Goal: Task Accomplishment & Management: Manage account settings

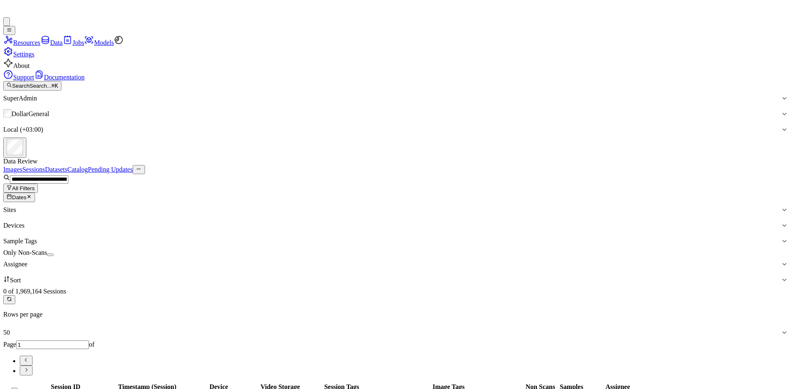
click at [32, 194] on icon "button" at bounding box center [28, 196] width 5 height 5
click at [68, 176] on input "string" at bounding box center [39, 180] width 59 height 8
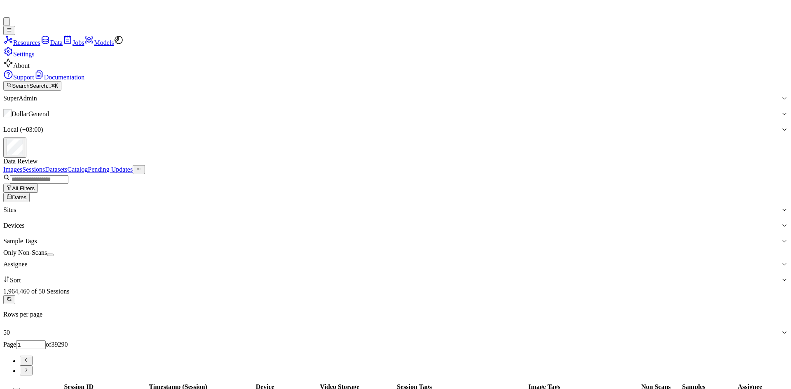
click at [38, 184] on button "All Filters" at bounding box center [20, 188] width 35 height 9
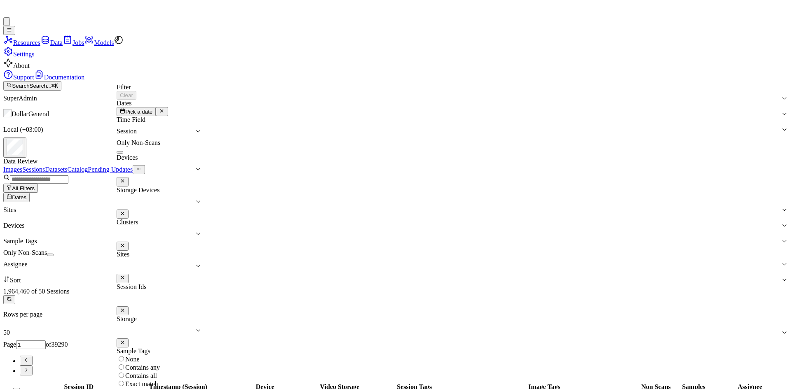
click at [30, 193] on button "Dates" at bounding box center [16, 197] width 26 height 9
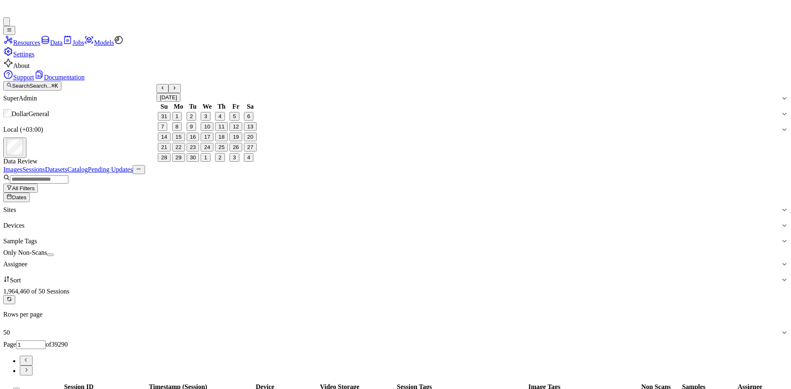
click at [169, 93] on button "Go to the Previous Month" at bounding box center [163, 88] width 12 height 9
click at [181, 162] on button "25" at bounding box center [178, 157] width 13 height 9
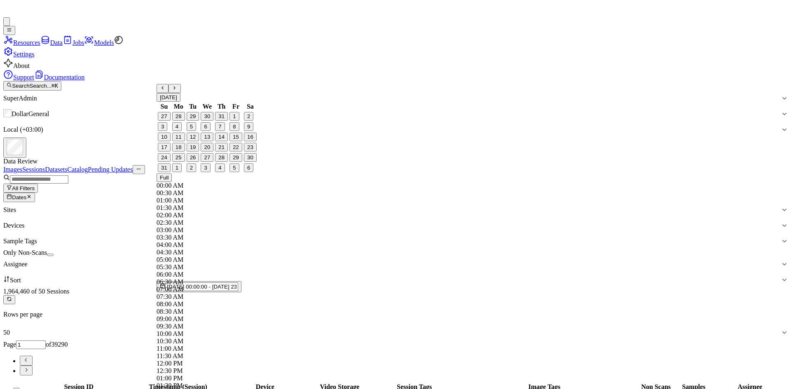
click at [171, 172] on button "31" at bounding box center [164, 168] width 13 height 9
type input "[DATE] 00:00:00 - [DATE] 23:59:59"
click at [327, 288] on div "1,964,460 of 50 Sessions Rows per page 50 Page 1 of 39290" at bounding box center [395, 332] width 785 height 88
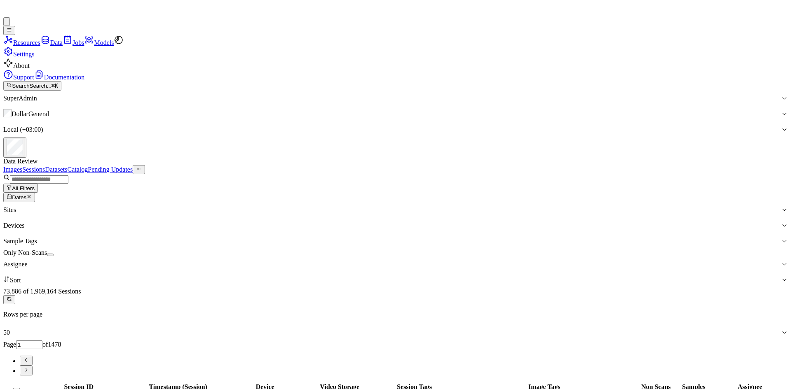
click at [54, 254] on button "button" at bounding box center [50, 255] width 7 height 2
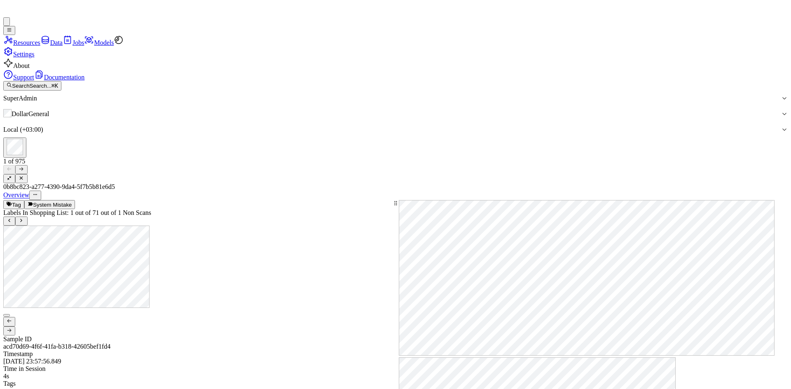
click at [27, 174] on button at bounding box center [21, 178] width 12 height 9
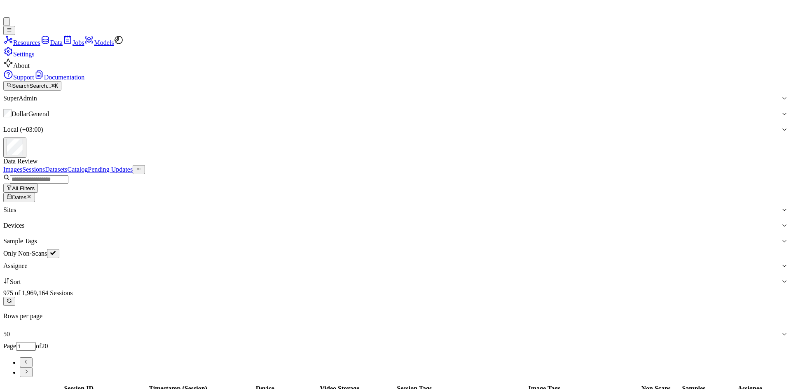
click at [20, 389] on button "Select all" at bounding box center [16, 391] width 7 height 2
click at [22, 385] on button "Select all" at bounding box center [16, 389] width 12 height 9
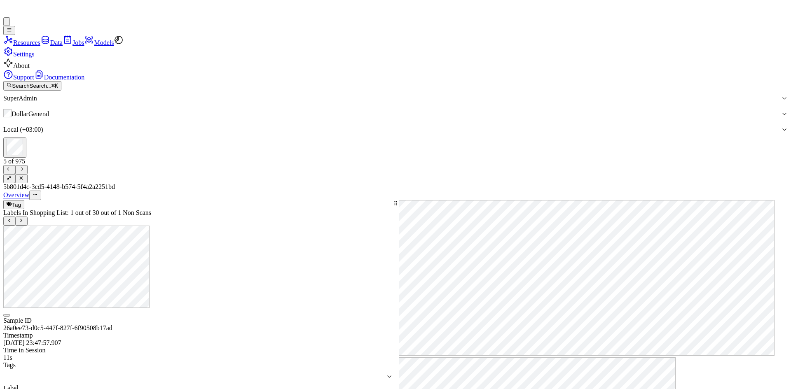
click at [24, 176] on icon at bounding box center [21, 178] width 5 height 5
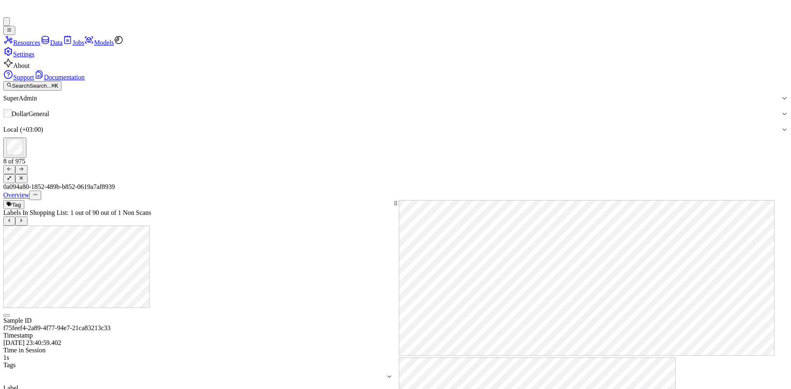
click at [24, 176] on icon at bounding box center [21, 178] width 5 height 5
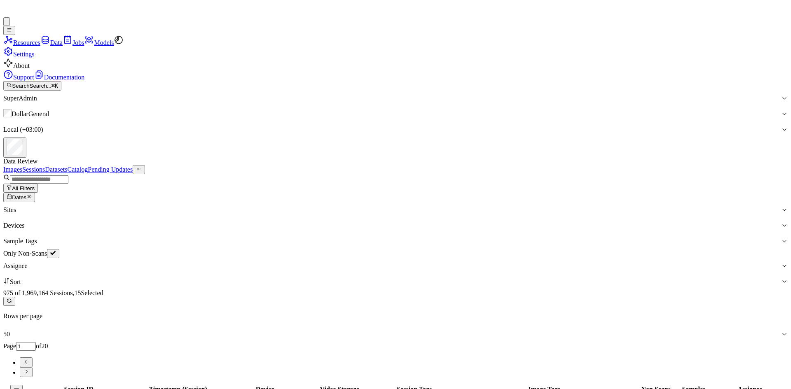
scroll to position [264, 0]
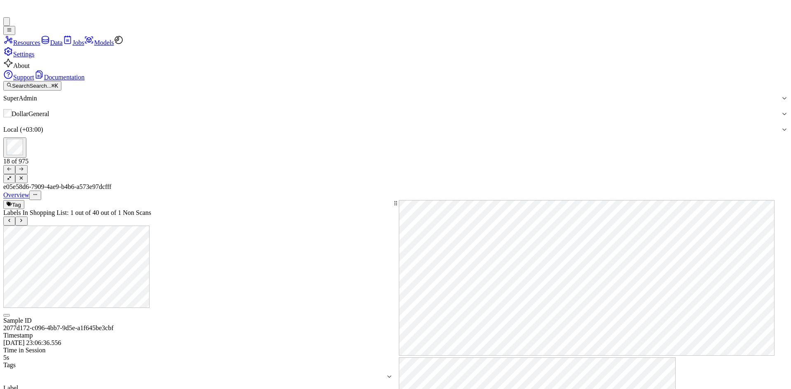
click at [23, 177] on icon at bounding box center [21, 178] width 3 height 3
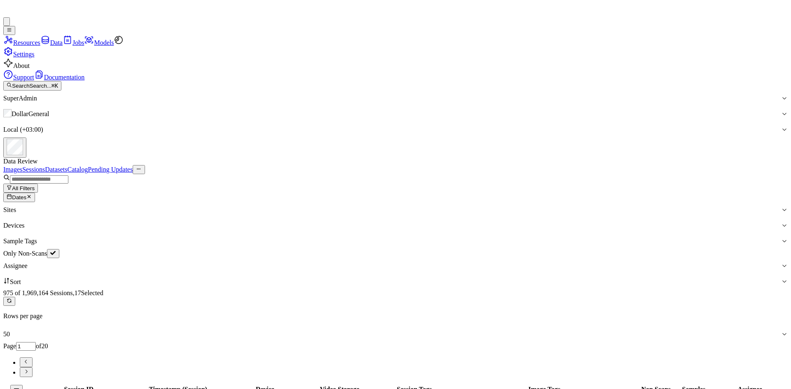
click at [412, 290] on div "975 of 1,969,164 Sessions , 17 Selected Rows per page 50 Page 1 of 20" at bounding box center [395, 334] width 785 height 88
click at [407, 263] on div at bounding box center [387, 266] width 768 height 7
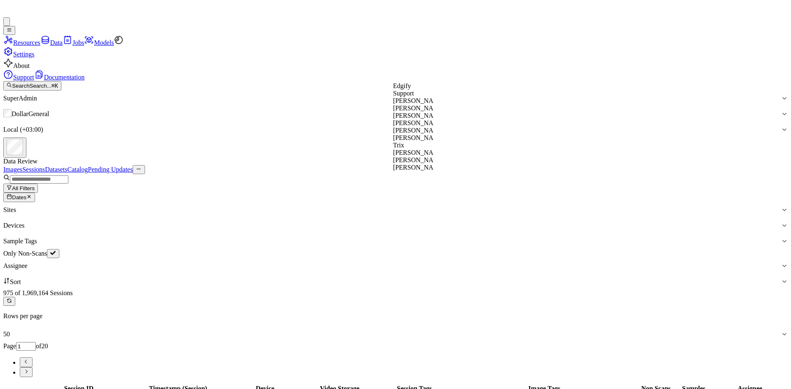
click at [496, 174] on div "All Filters Dates Sites Devices Sample Tags Only Non-Scans 10 results available…" at bounding box center [395, 275] width 785 height 203
click at [411, 263] on div at bounding box center [392, 266] width 778 height 7
click at [503, 290] on div "975 of 1,969,164 Sessions Rows per page 50 Page 1 of 20" at bounding box center [395, 334] width 785 height 88
click at [59, 249] on button "button" at bounding box center [53, 253] width 12 height 9
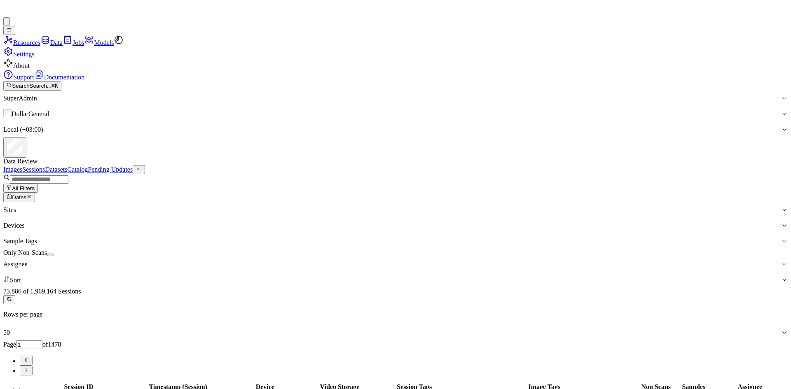
scroll to position [301, 0]
click at [405, 261] on div at bounding box center [392, 264] width 778 height 7
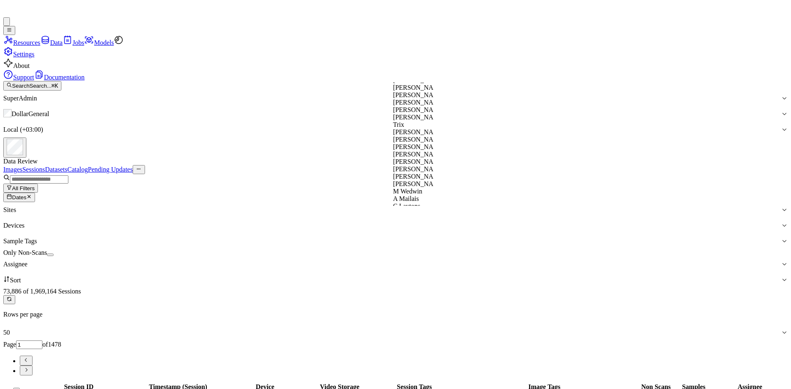
scroll to position [0, 0]
click at [404, 261] on div at bounding box center [392, 264] width 778 height 7
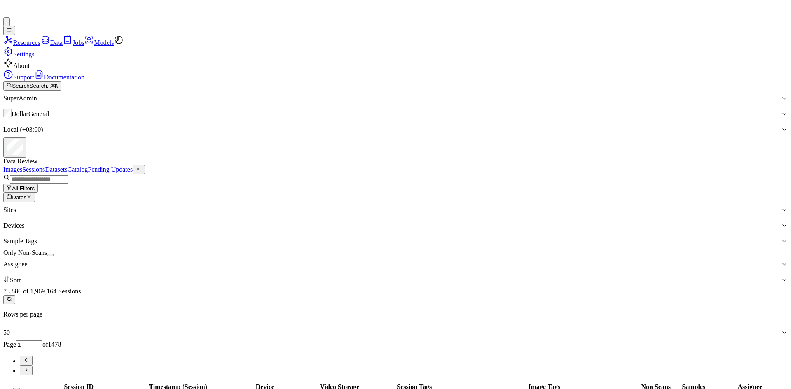
click at [404, 261] on div at bounding box center [392, 264] width 778 height 7
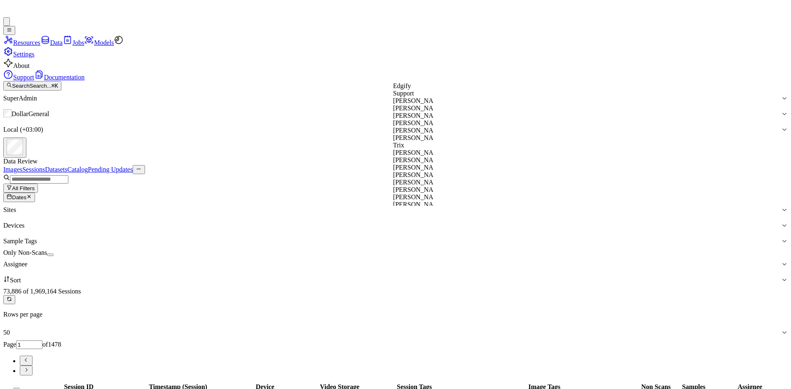
click at [404, 261] on div at bounding box center [392, 264] width 778 height 7
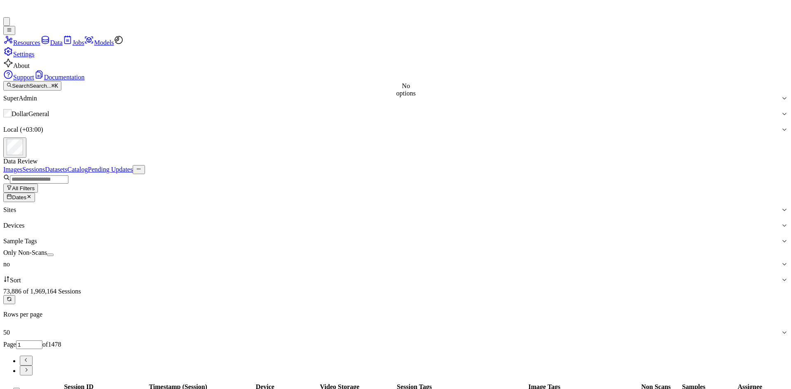
type input "n"
type input "u"
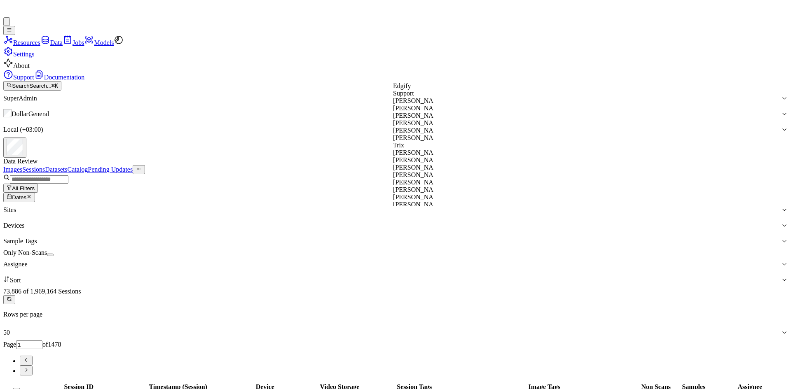
click at [530, 174] on div "All Filters Dates Sites Devices Sample Tags Only Non-Scans 60 results available…" at bounding box center [395, 275] width 785 height 202
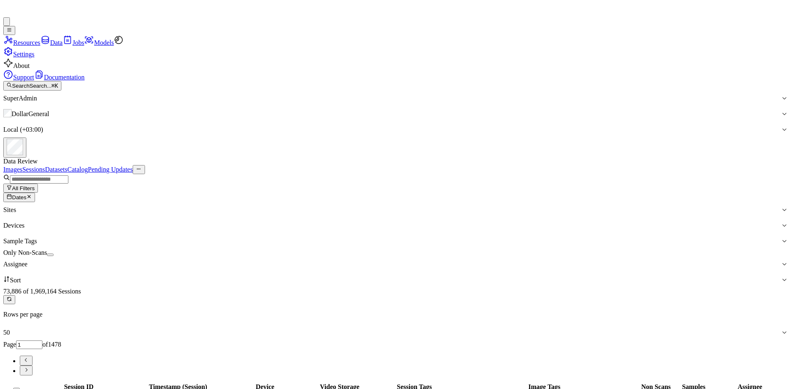
click at [45, 166] on link "Sessions" at bounding box center [33, 169] width 23 height 7
click at [12, 194] on icon "button" at bounding box center [9, 196] width 5 height 5
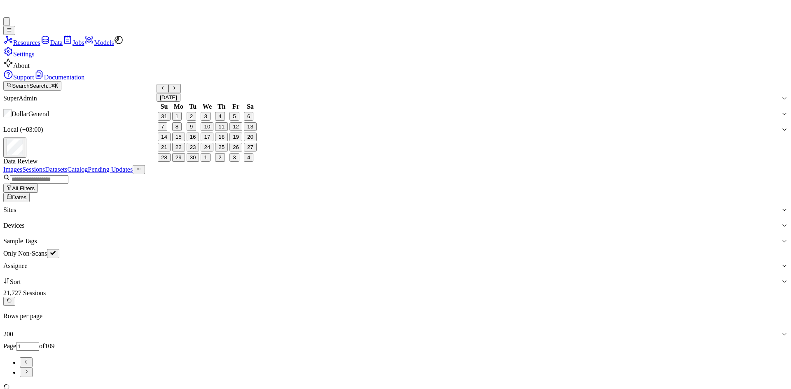
click at [220, 152] on button "25" at bounding box center [221, 147] width 13 height 9
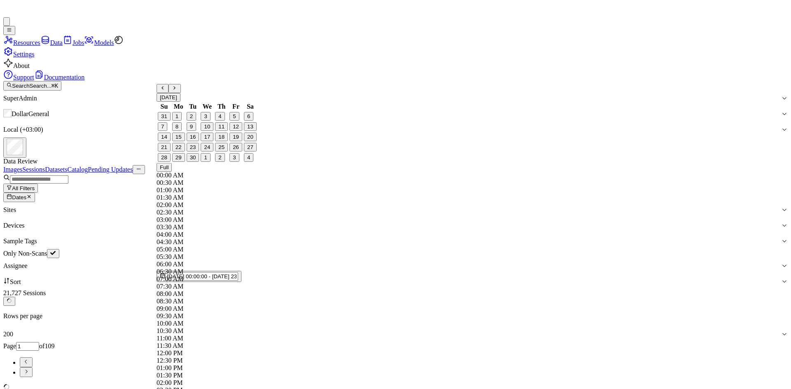
click at [164, 89] on div "[DATE] Su Mo Tu We Th Fr Sa 31 1 2 3 4 5 6 7 8 9 10 11 12 13 14 15 16 17 18 19 …" at bounding box center [208, 123] width 103 height 79
click at [164, 91] on icon "Go to the Previous Month" at bounding box center [162, 87] width 5 height 5
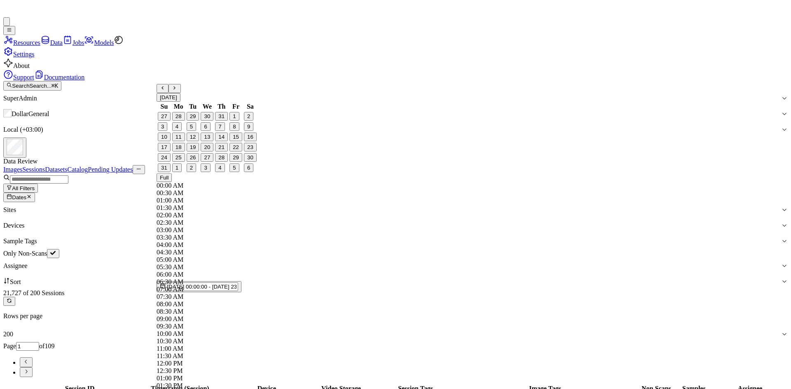
click at [185, 162] on button "25" at bounding box center [178, 157] width 13 height 9
click at [167, 172] on button "31" at bounding box center [164, 168] width 13 height 9
type input "[DATE] 00:00:00 - [DATE] 23:59:59"
click at [379, 290] on div "21,727 of 200 Sessions Rows per page 200 Page 1 of 109" at bounding box center [395, 334] width 785 height 88
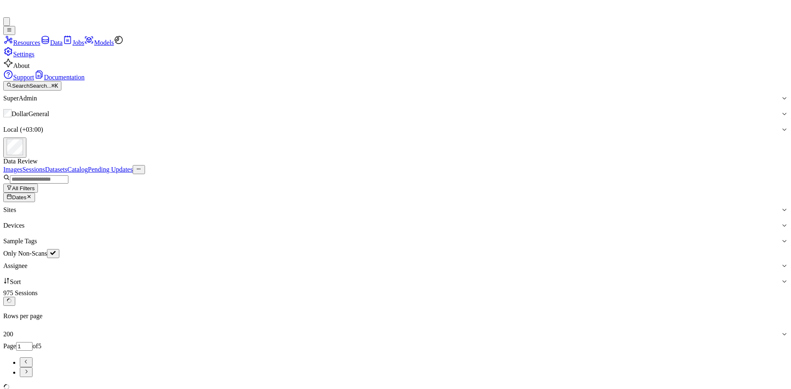
click at [781, 258] on div at bounding box center [784, 266] width 7 height 16
click at [557, 174] on div "All Filters Dates Sites Devices Sample Tags Only Non-Scans Assignee Sort" at bounding box center [395, 231] width 785 height 115
click at [692, 126] on div at bounding box center [392, 129] width 778 height 7
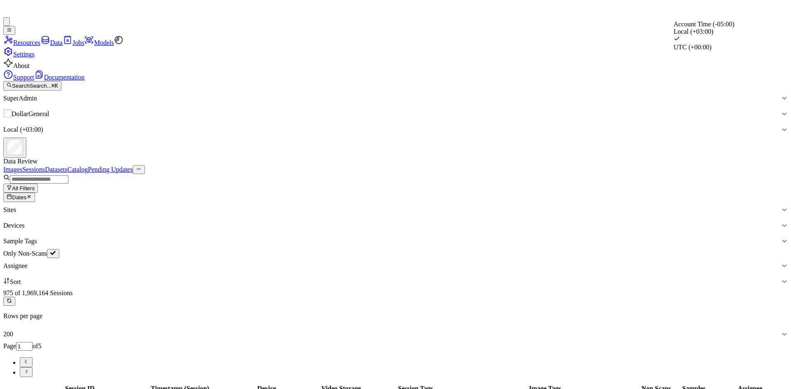
click at [700, 28] on div "Account Time (-05:00)" at bounding box center [714, 24] width 81 height 7
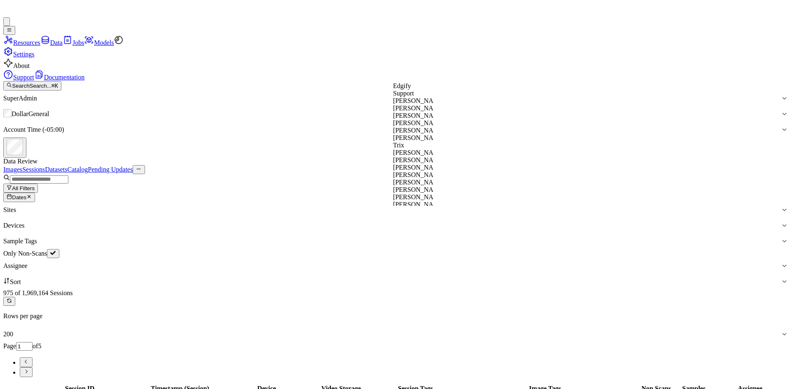
click at [408, 263] on div at bounding box center [392, 266] width 778 height 7
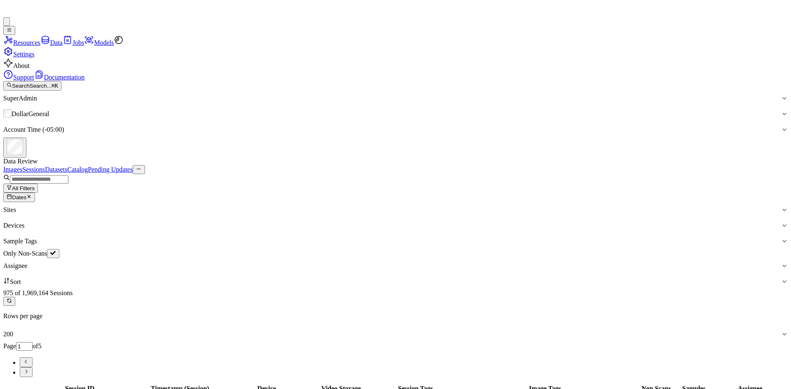
click at [627, 174] on div "All Filters Dates Sites Devices Sample Tags Only Non-Scans Assignee Sort" at bounding box center [395, 231] width 785 height 115
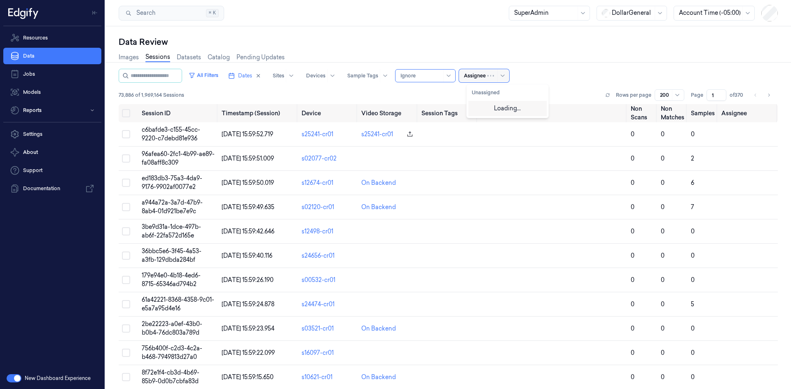
click at [481, 79] on div at bounding box center [475, 75] width 22 height 7
click at [432, 75] on div at bounding box center [421, 75] width 41 height 7
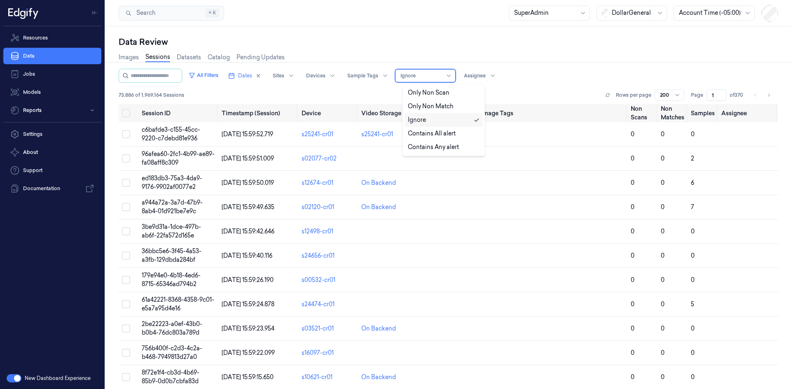
click at [432, 74] on div at bounding box center [421, 75] width 41 height 7
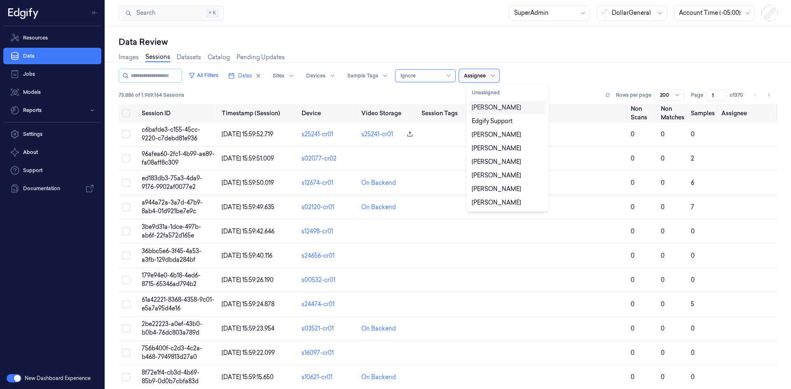
click at [476, 72] on div at bounding box center [475, 75] width 22 height 7
click at [482, 95] on button "Unassigned" at bounding box center [508, 92] width 78 height 13
click at [482, 94] on button "Unassigned" at bounding box center [508, 92] width 78 height 13
click at [483, 106] on div "David Vaanunu" at bounding box center [496, 107] width 49 height 9
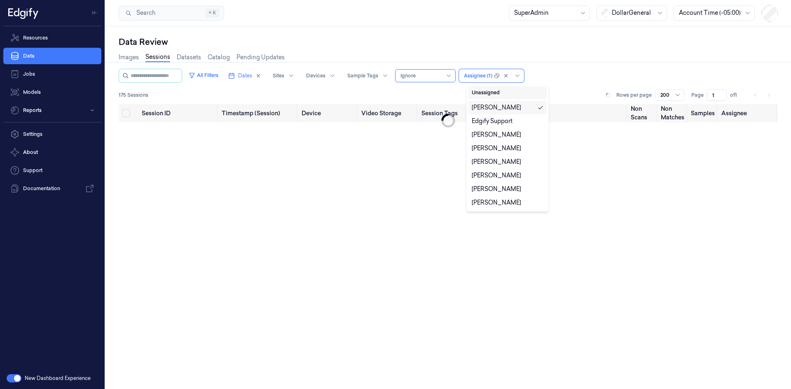
click at [483, 94] on button "Unassigned" at bounding box center [508, 92] width 78 height 13
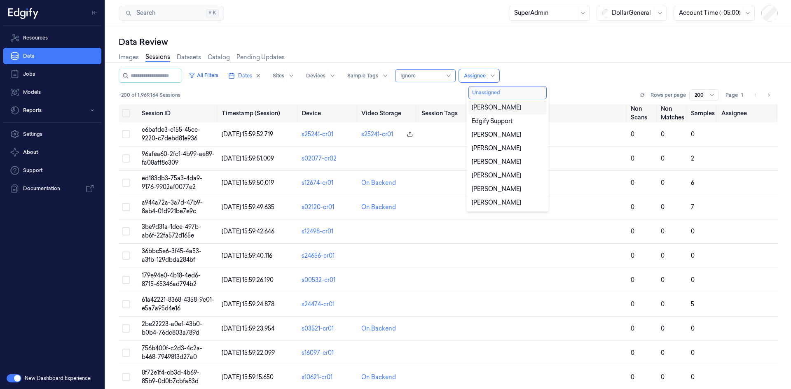
click at [483, 94] on button "Unassigned" at bounding box center [508, 92] width 78 height 13
click at [484, 104] on div "David Vaanunu" at bounding box center [496, 107] width 49 height 9
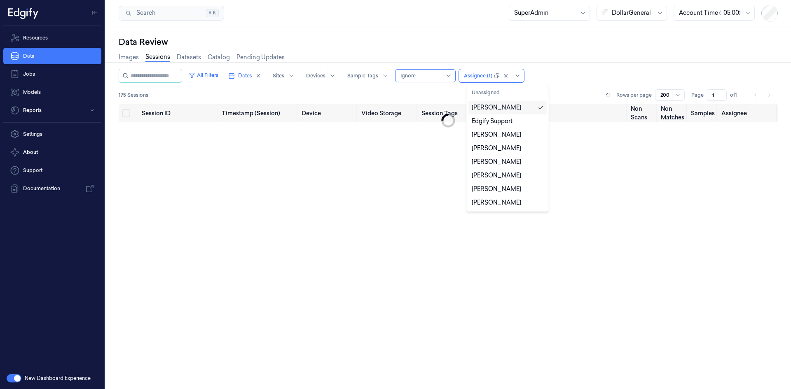
click at [444, 89] on div "175 Sessions Rows per page 200 Page 1 of 1" at bounding box center [448, 95] width 659 height 12
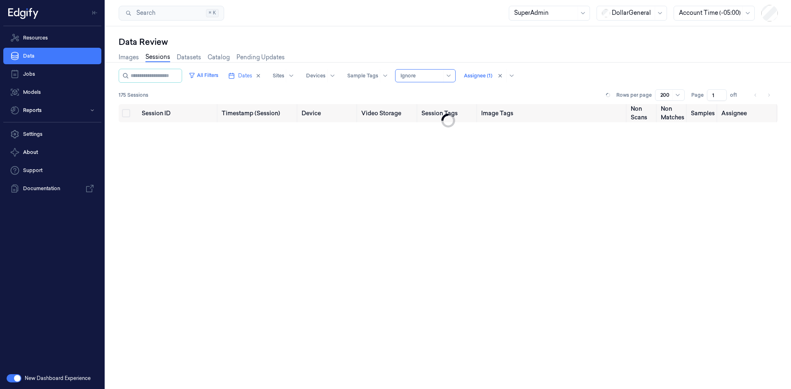
click at [407, 76] on div "Ignore" at bounding box center [425, 75] width 61 height 13
click at [448, 94] on div "Only Non Scan" at bounding box center [429, 93] width 42 height 9
click at [552, 79] on div "All Filters Dates Sites Devices Sample Tags Alert Type option Only Non Scan, se…" at bounding box center [448, 76] width 659 height 14
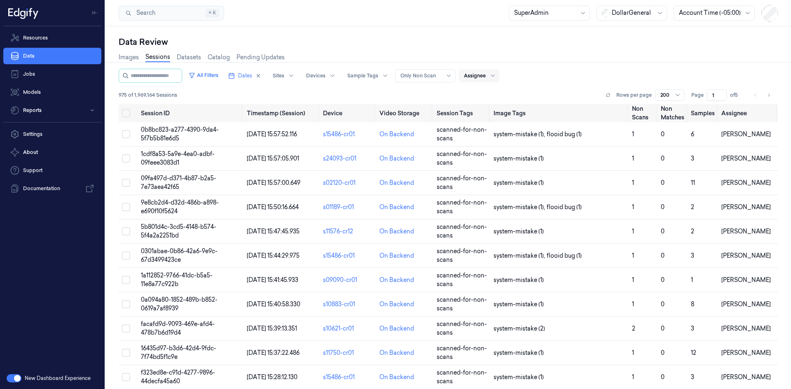
click at [490, 82] on div "Dates Sites Devices Sample Tags Alert Type Only Non Scan Assignee" at bounding box center [362, 76] width 274 height 14
click at [486, 80] on div "Assignee" at bounding box center [475, 75] width 22 height 13
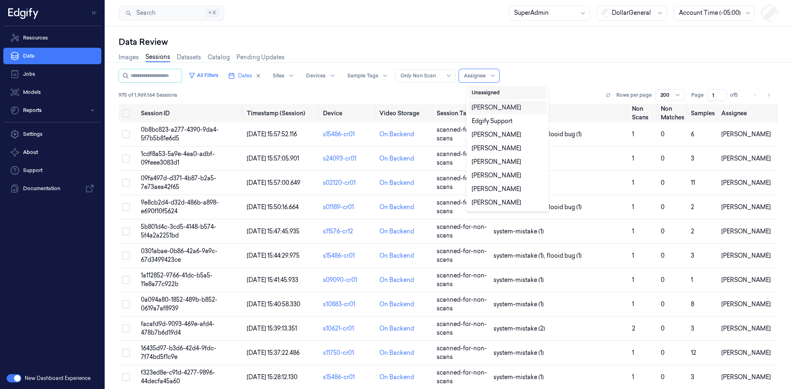
click at [487, 92] on button "Unassigned" at bounding box center [508, 92] width 78 height 13
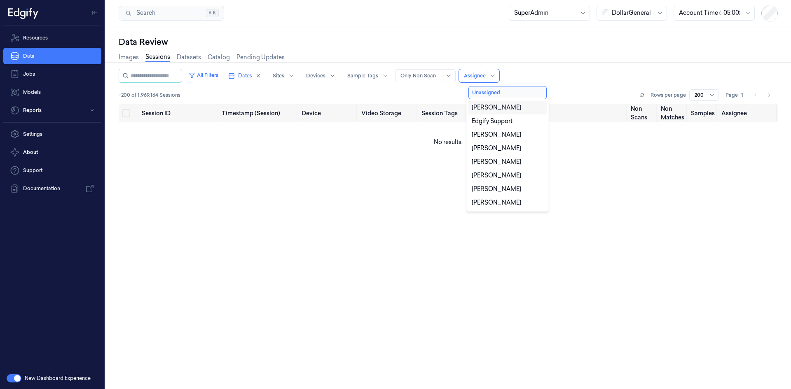
click at [548, 72] on div "All Filters Dates Sites Devices Sample Tags Alert Type Only Non Scan 11 results…" at bounding box center [448, 76] width 659 height 14
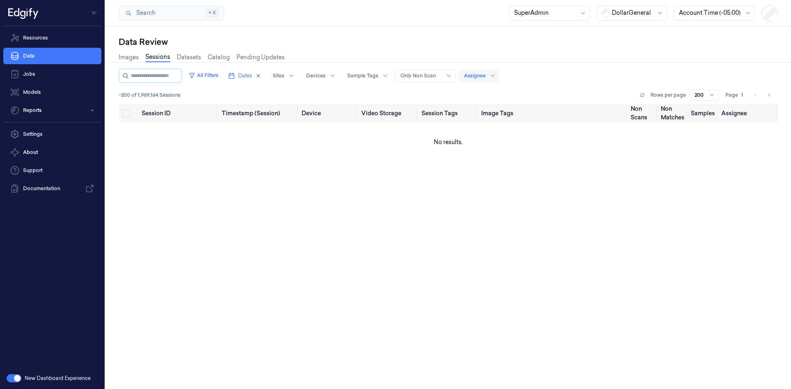
click at [481, 75] on div at bounding box center [475, 75] width 22 height 7
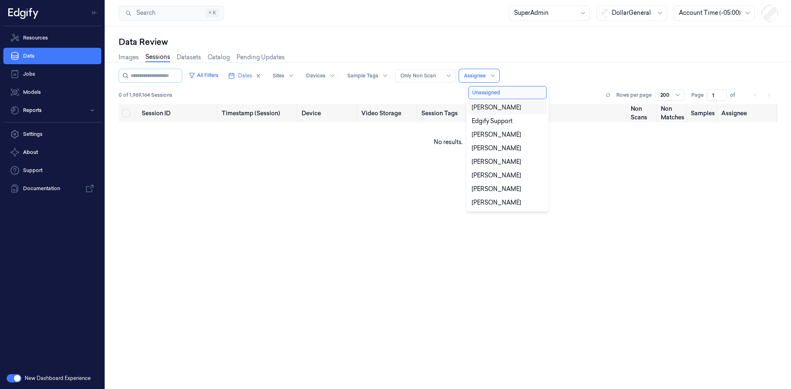
click at [575, 79] on div "All Filters Dates Sites Devices Sample Tags Alert Type Only Non Scan 11 results…" at bounding box center [448, 76] width 659 height 14
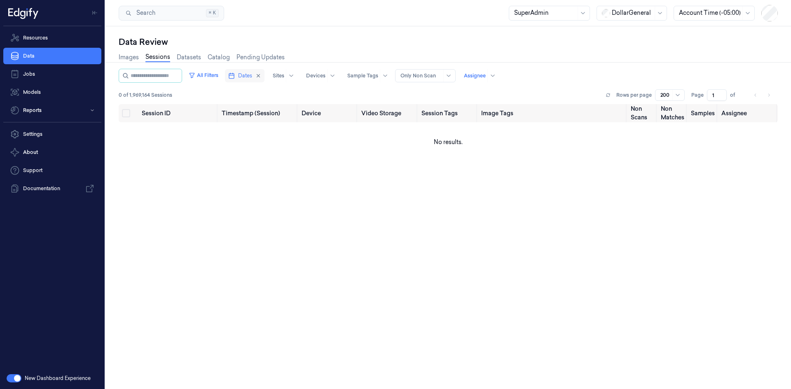
click at [239, 79] on button "Dates" at bounding box center [245, 75] width 40 height 13
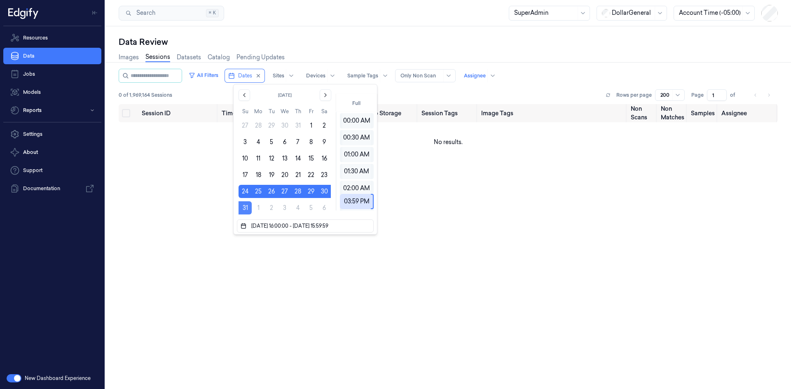
click at [247, 209] on button "31" at bounding box center [245, 208] width 13 height 13
type input "31/08/2025 16:00:00 - 31/08/2025 15:59:00"
click at [247, 209] on button "31" at bounding box center [245, 208] width 13 height 13
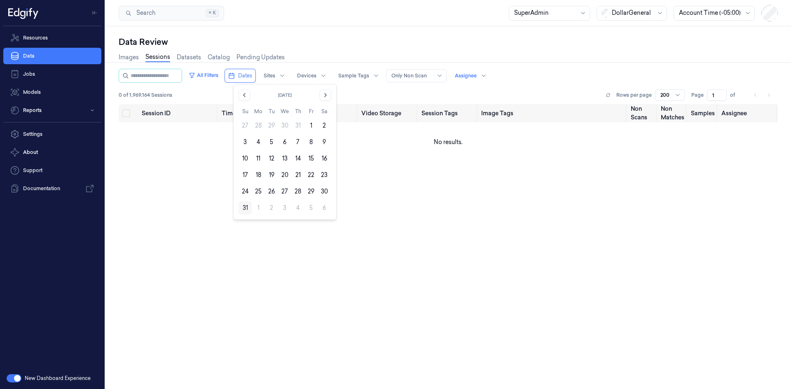
click at [246, 210] on button "31" at bounding box center [245, 208] width 13 height 13
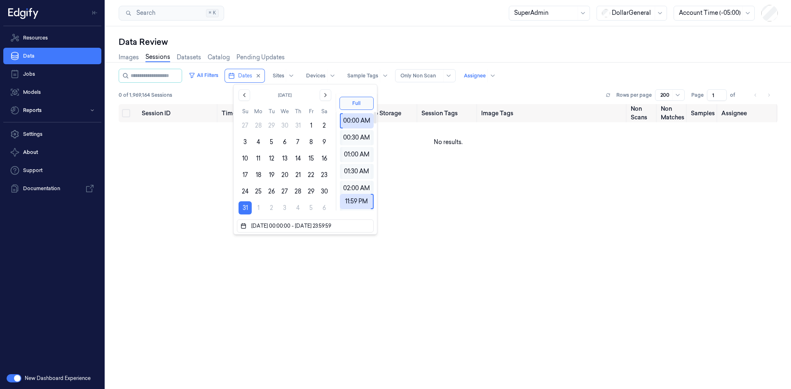
click at [529, 74] on div "All Filters Dates Sites Devices Sample Tags Alert Type Only Non Scan Assignee" at bounding box center [448, 76] width 659 height 14
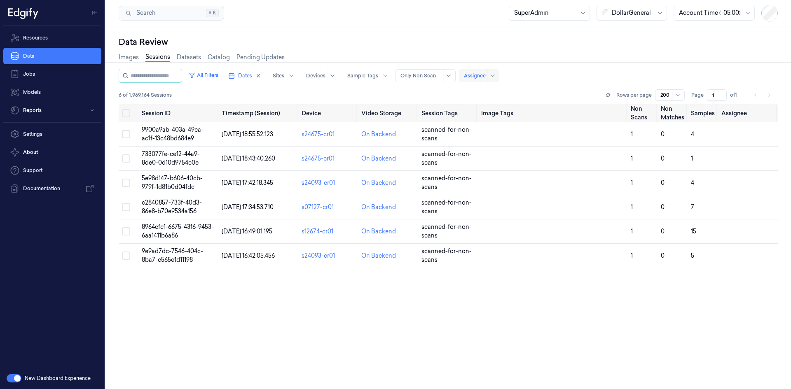
click at [480, 77] on div at bounding box center [475, 75] width 22 height 7
click at [530, 73] on div "All Filters Dates Sites Devices Sample Tags Alert Type Only Non Scan Assignee" at bounding box center [448, 76] width 659 height 14
click at [234, 75] on line "button" at bounding box center [231, 75] width 5 height 0
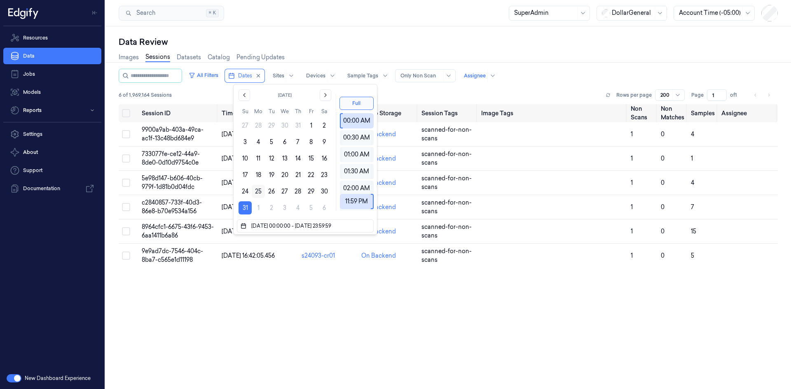
click at [259, 191] on button "25" at bounding box center [258, 191] width 13 height 13
type input "[DATE] 00:00:00 - [DATE] 23:59:59"
click at [513, 90] on div "6 of 1,969,164 Sessions Rows per page 200 Page 1 of 1" at bounding box center [448, 95] width 659 height 12
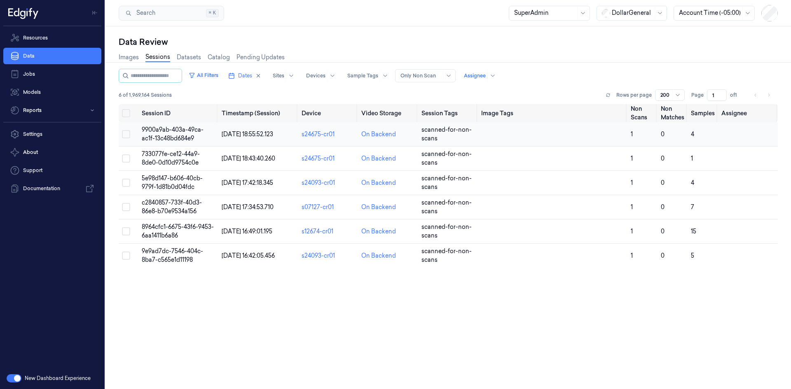
click at [180, 136] on span "9900a9ab-403a-49ca-ac1f-13c48bd684e9" at bounding box center [173, 134] width 62 height 16
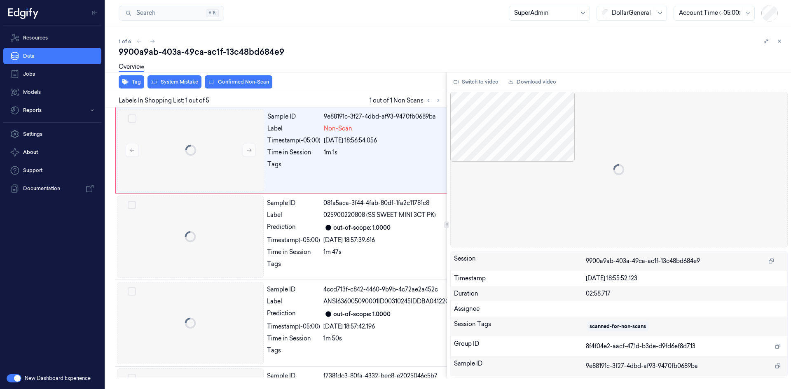
scroll to position [0, 13]
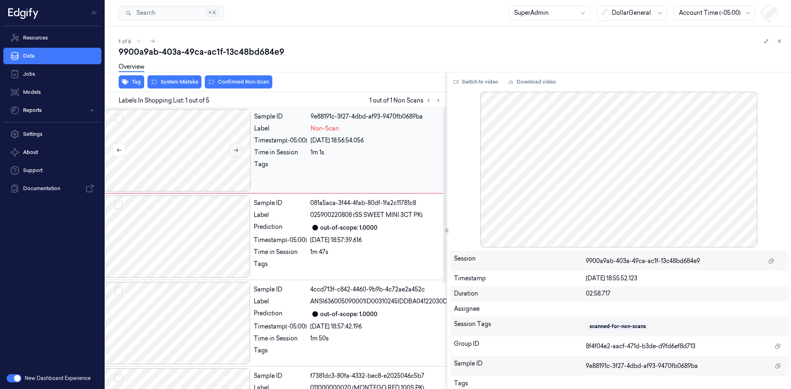
click at [237, 152] on icon at bounding box center [236, 151] width 6 height 6
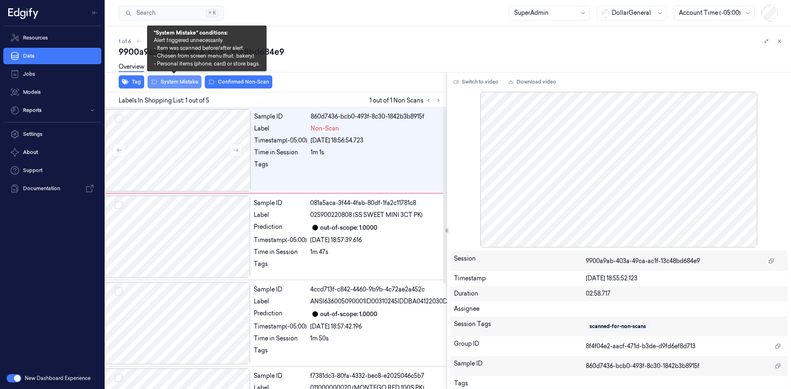
click at [192, 86] on button "System Mistake" at bounding box center [175, 81] width 54 height 13
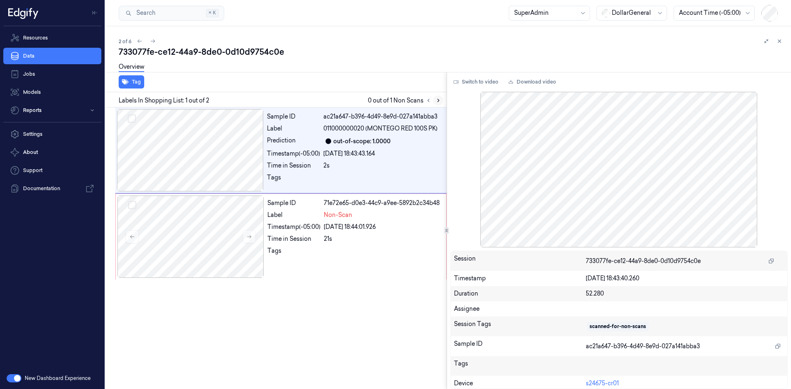
click at [434, 100] on button at bounding box center [439, 101] width 10 height 10
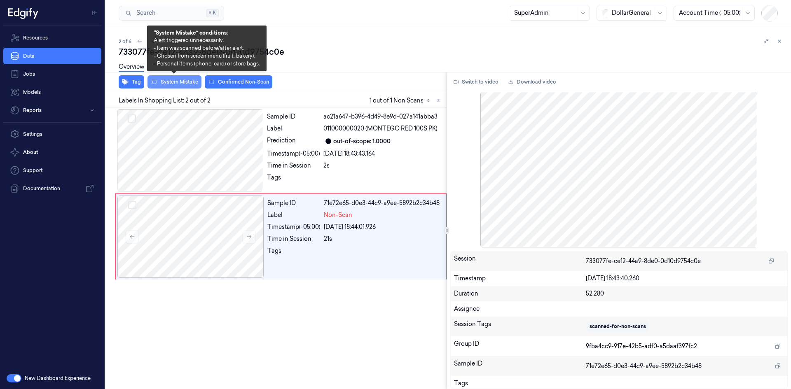
click at [183, 85] on button "System Mistake" at bounding box center [175, 81] width 54 height 13
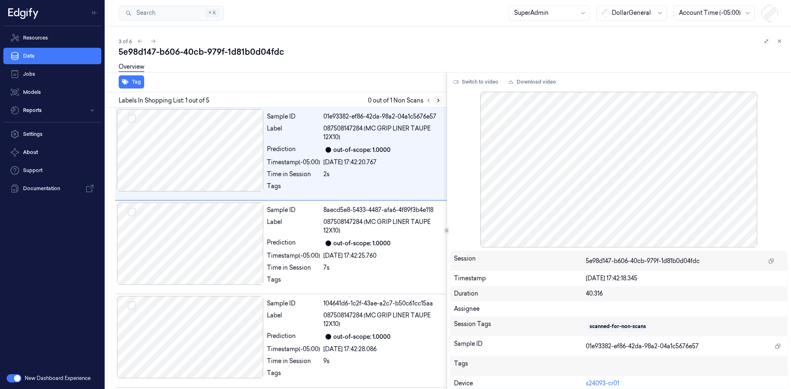
click at [435, 101] on button at bounding box center [439, 101] width 10 height 10
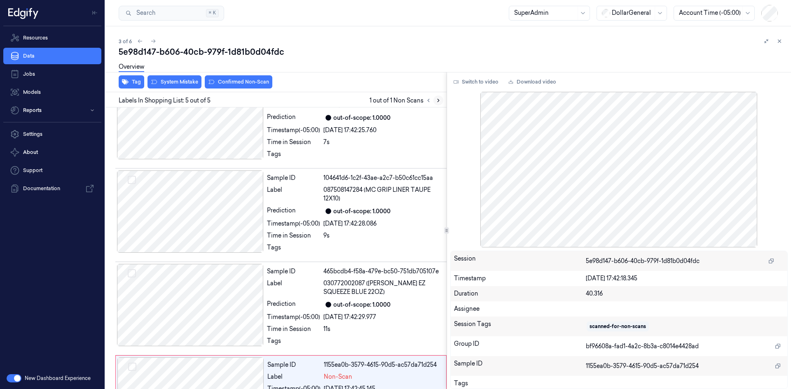
scroll to position [181, 0]
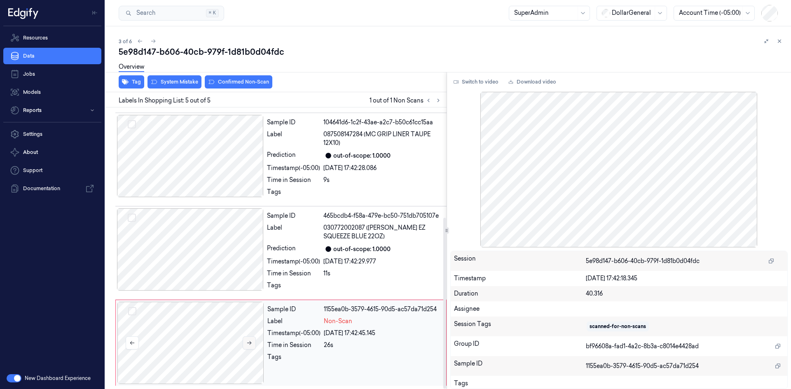
click at [254, 341] on button at bounding box center [249, 343] width 13 height 13
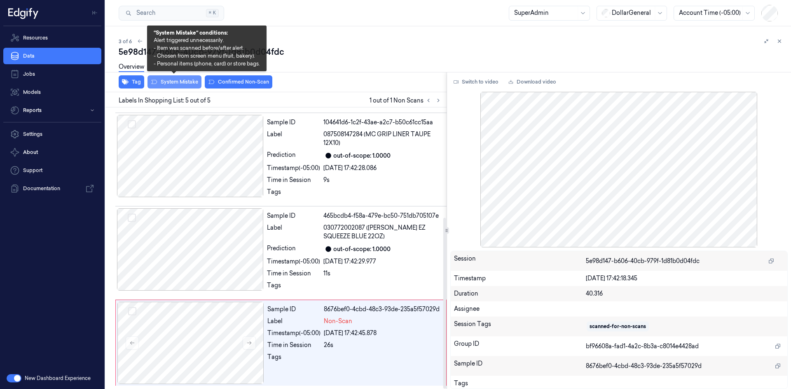
click at [189, 86] on button "System Mistake" at bounding box center [175, 81] width 54 height 13
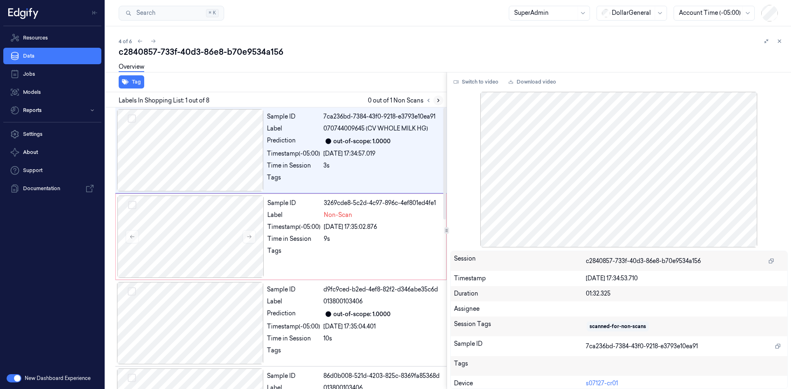
click at [439, 102] on icon at bounding box center [439, 101] width 6 height 6
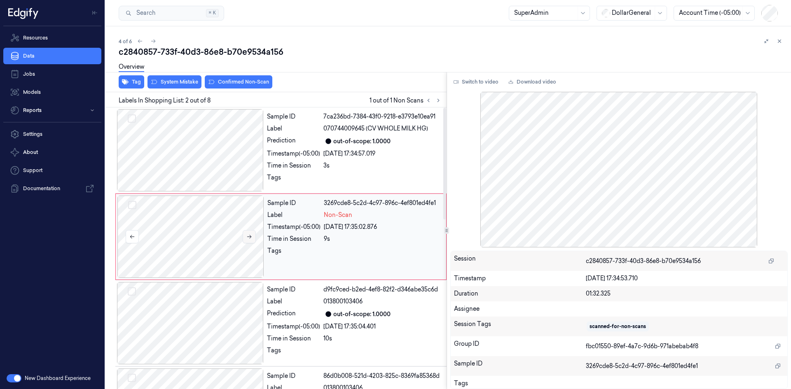
click at [243, 239] on button at bounding box center [249, 236] width 13 height 13
click at [174, 86] on button "System Mistake" at bounding box center [175, 81] width 54 height 13
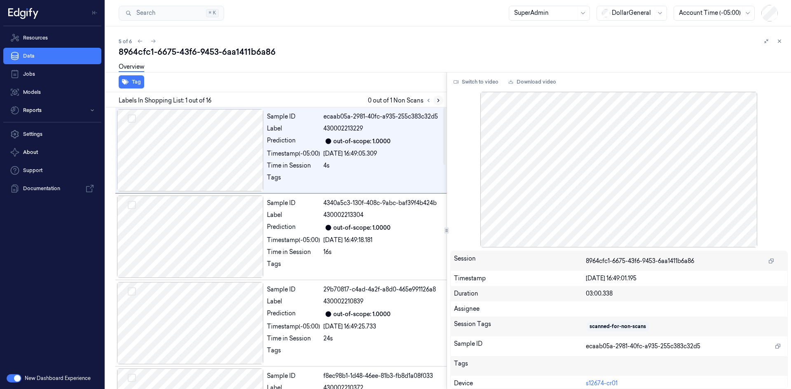
click at [437, 102] on icon at bounding box center [439, 101] width 6 height 6
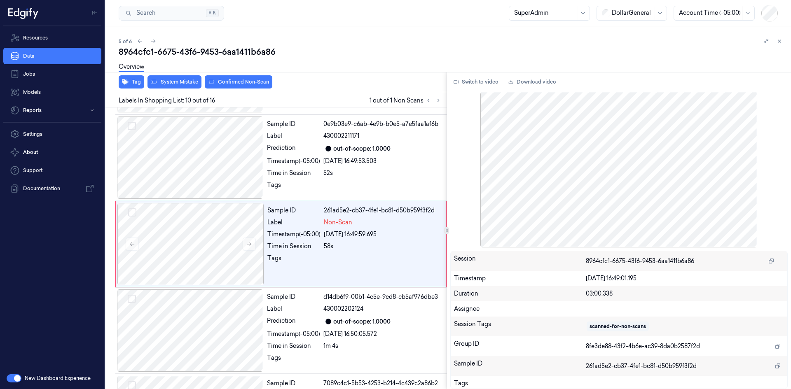
scroll to position [688, 0]
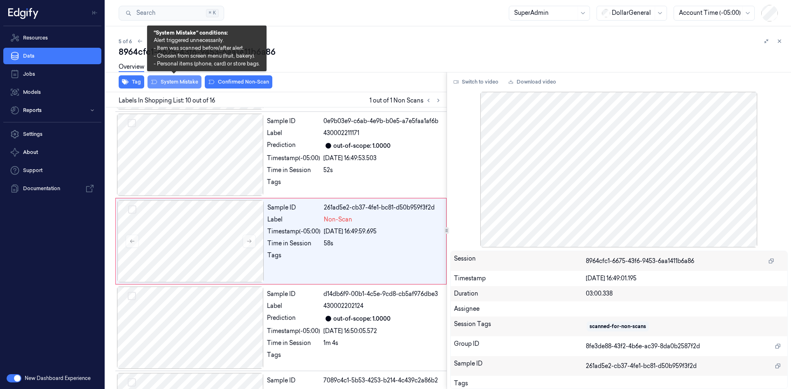
click at [189, 84] on button "System Mistake" at bounding box center [175, 81] width 54 height 13
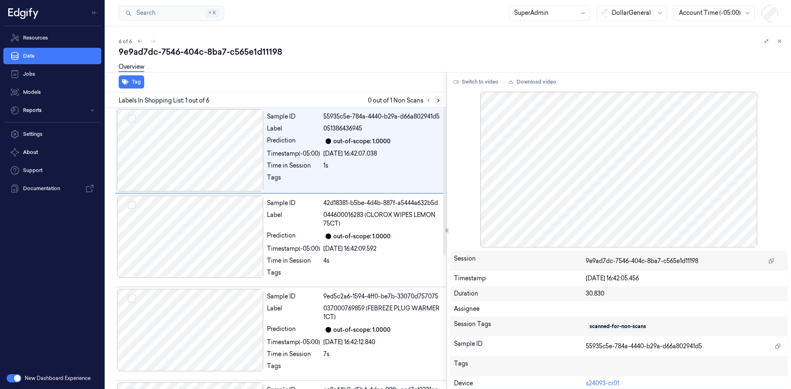
click at [436, 101] on icon at bounding box center [439, 101] width 6 height 6
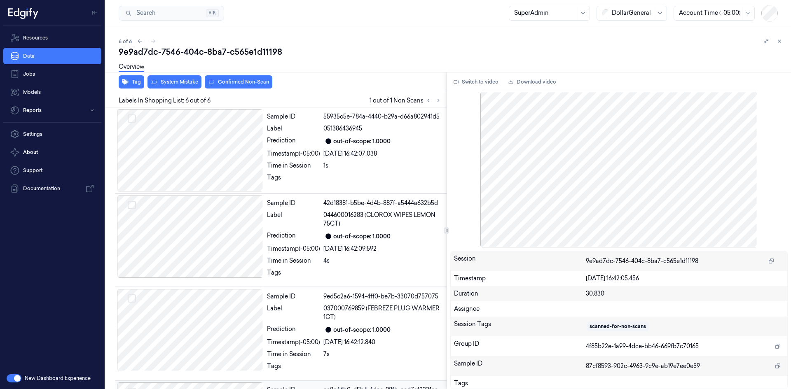
scroll to position [254, 0]
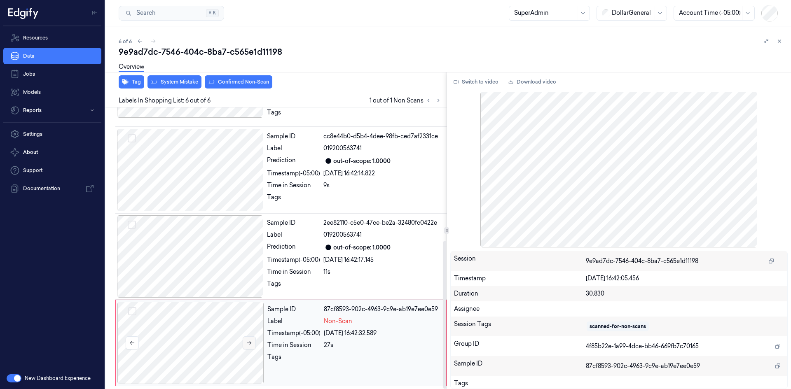
click at [243, 349] on button at bounding box center [249, 343] width 13 height 13
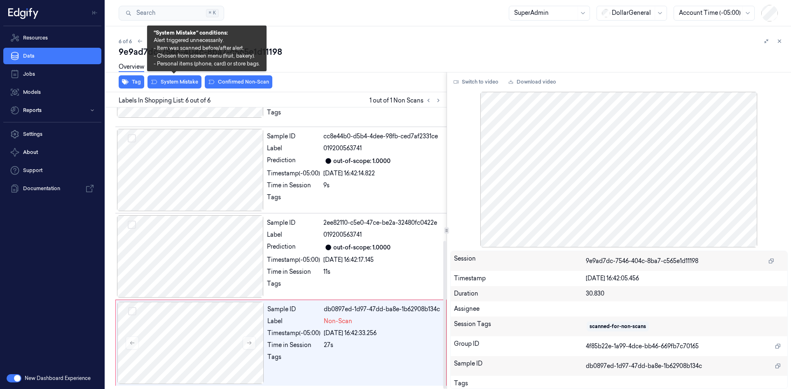
click at [167, 78] on div "Overview" at bounding box center [452, 68] width 666 height 21
click at [166, 80] on button "System Mistake" at bounding box center [175, 81] width 54 height 13
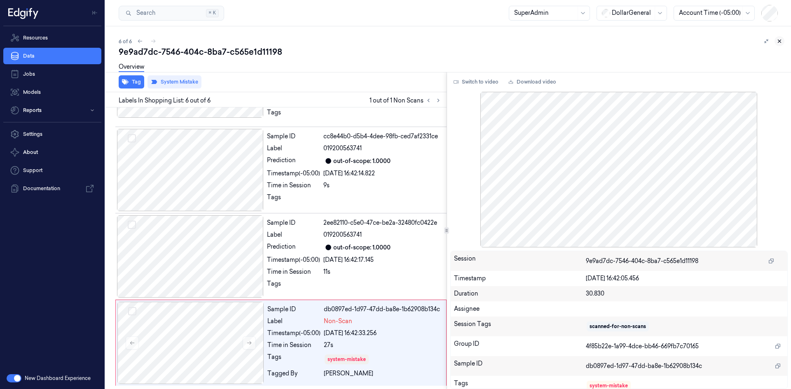
click at [781, 41] on icon at bounding box center [780, 41] width 6 height 6
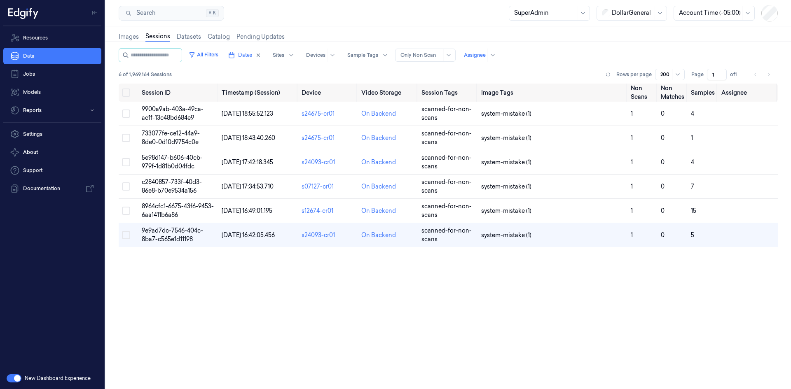
scroll to position [35, 0]
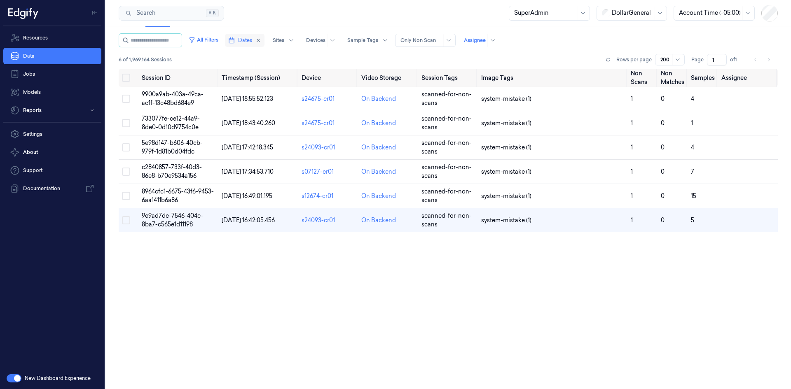
click at [247, 41] on span "Dates" at bounding box center [245, 40] width 14 height 7
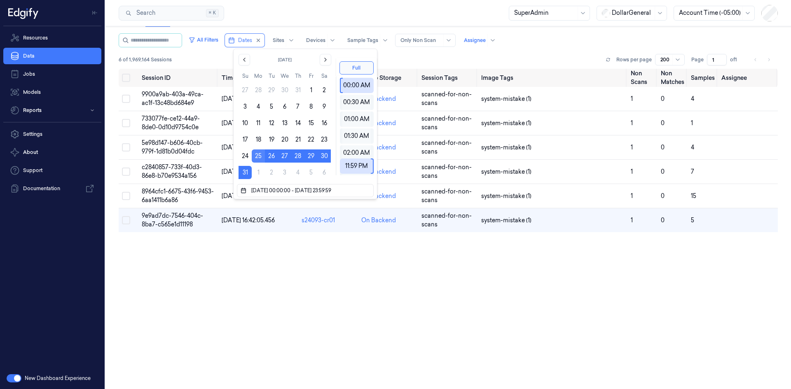
click at [258, 155] on button "25" at bounding box center [258, 156] width 13 height 13
type input "[DATE] 00:00:00 - [DATE] 23:59:59"
click at [258, 158] on button "25" at bounding box center [258, 156] width 13 height 13
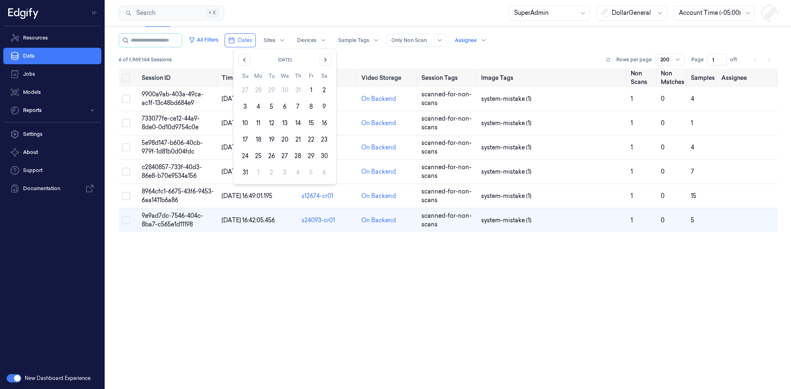
click at [260, 277] on div "Session ID Timestamp (Session) Device Video Storage Session Tags Image Tags Non…" at bounding box center [448, 229] width 659 height 321
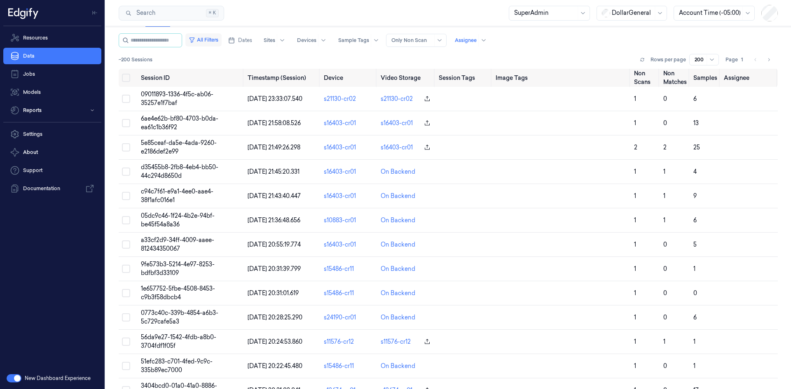
click at [218, 39] on button "All Filters" at bounding box center [203, 39] width 36 height 13
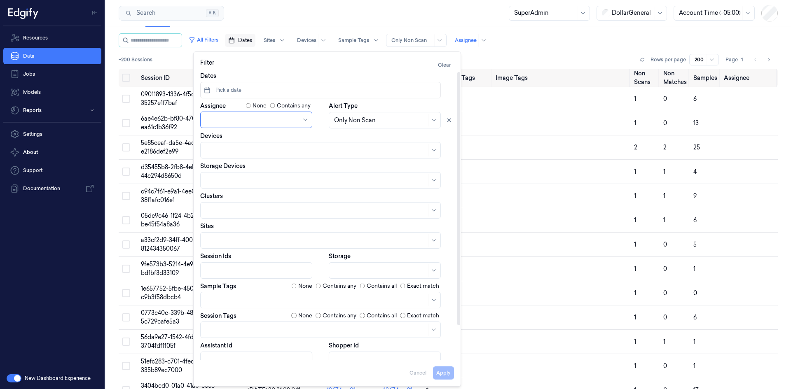
click at [235, 41] on icon "button" at bounding box center [231, 40] width 7 height 7
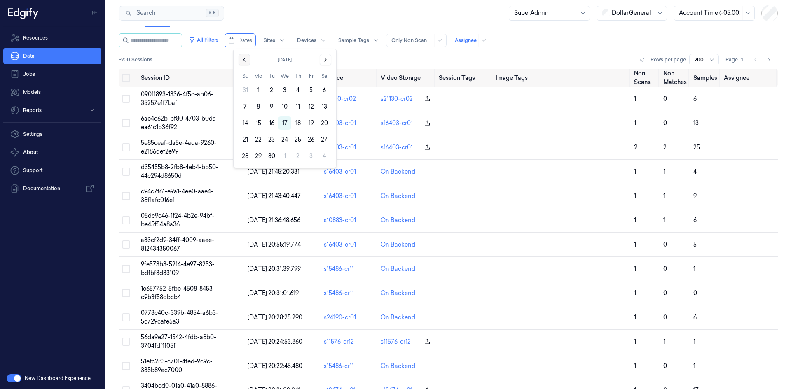
click at [247, 60] on icon "Go to the Previous Month" at bounding box center [244, 59] width 7 height 7
click at [253, 156] on button "25" at bounding box center [258, 156] width 13 height 13
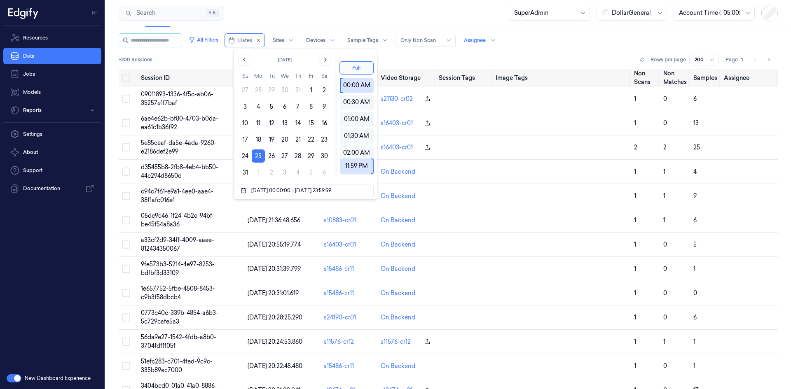
click at [448, 62] on div "~200 Sessions Rows per page 200 Page 1" at bounding box center [448, 60] width 659 height 12
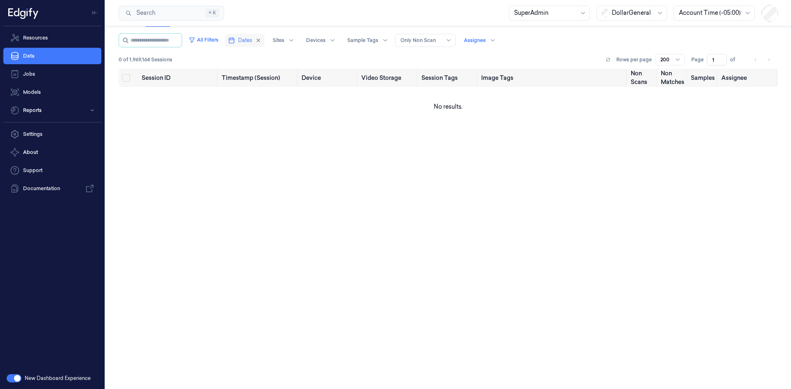
click at [252, 43] on span "Dates" at bounding box center [245, 40] width 14 height 7
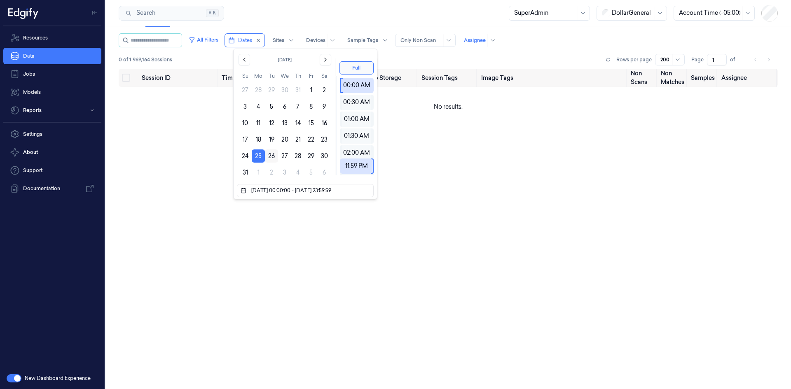
click at [270, 154] on button "26" at bounding box center [271, 156] width 13 height 13
type input "25/08/2025 00:00:00 - 26/08/2025 23:59:59"
click at [417, 57] on div "0 of 1,969,164 Sessions Rows per page 200 Page 1 of" at bounding box center [448, 60] width 659 height 12
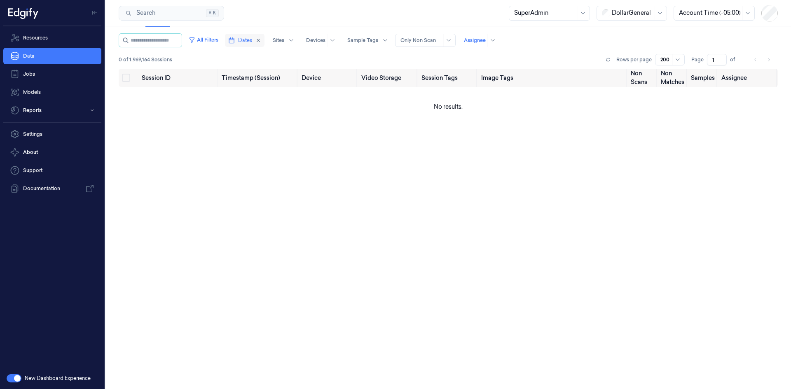
click at [252, 43] on span "Dates" at bounding box center [245, 40] width 14 height 7
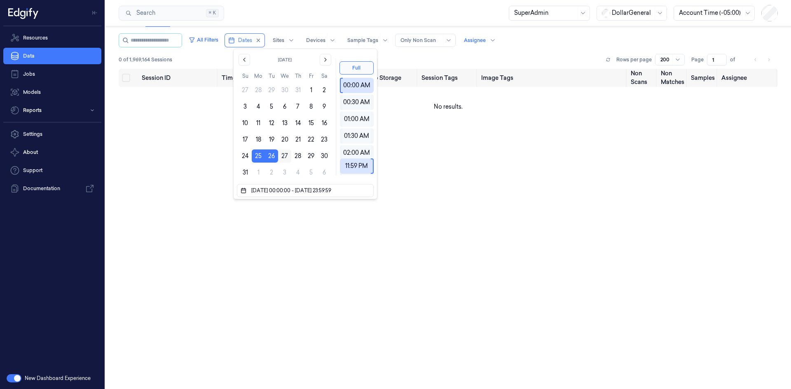
click at [285, 157] on button "27" at bounding box center [284, 156] width 13 height 13
type input "25/08/2025 00:00:00 - 27/08/2025 23:59:59"
click at [422, 59] on div "0 of 1,969,164 Sessions Rows per page 200 Page 1 of" at bounding box center [448, 60] width 659 height 12
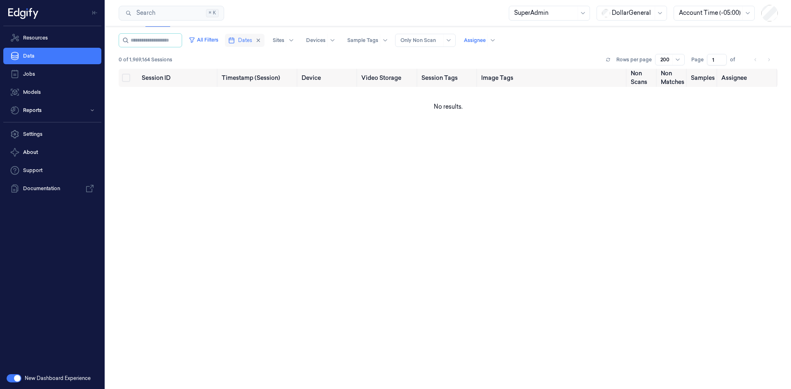
click at [252, 42] on span "Dates" at bounding box center [245, 40] width 14 height 7
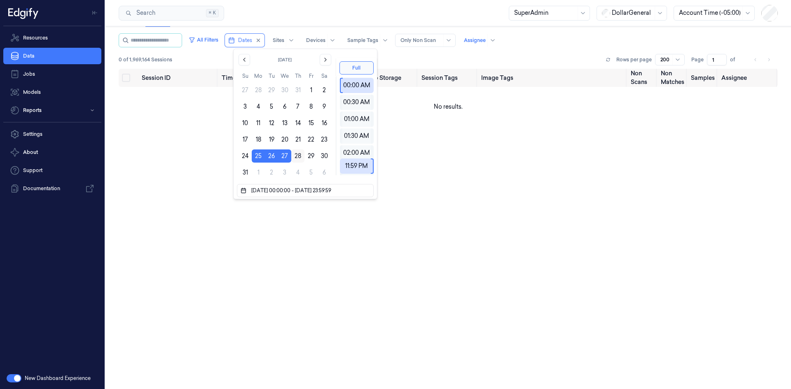
click at [297, 154] on button "28" at bounding box center [297, 156] width 13 height 13
type input "25/08/2025 00:00:00 - 28/08/2025 23:59:59"
click at [403, 56] on div "0 of 1,969,164 Sessions Rows per page 200 Page 1 of" at bounding box center [448, 60] width 659 height 12
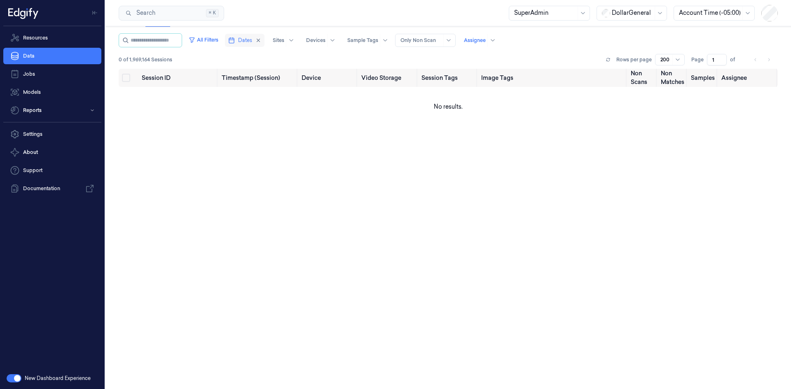
click at [251, 41] on span "Dates" at bounding box center [245, 40] width 14 height 7
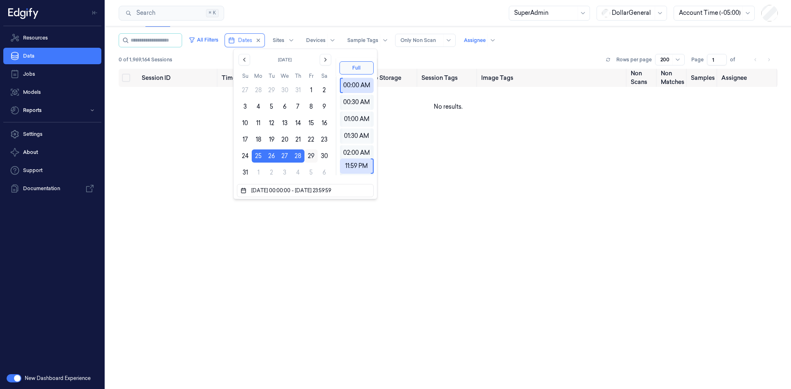
click at [307, 158] on button "29" at bounding box center [311, 156] width 13 height 13
type input "25/08/2025 00:00:00 - 29/08/2025 23:59:59"
click at [429, 56] on div "0 of 1,969,164 Sessions Rows per page 200 Page 1 of" at bounding box center [448, 60] width 659 height 12
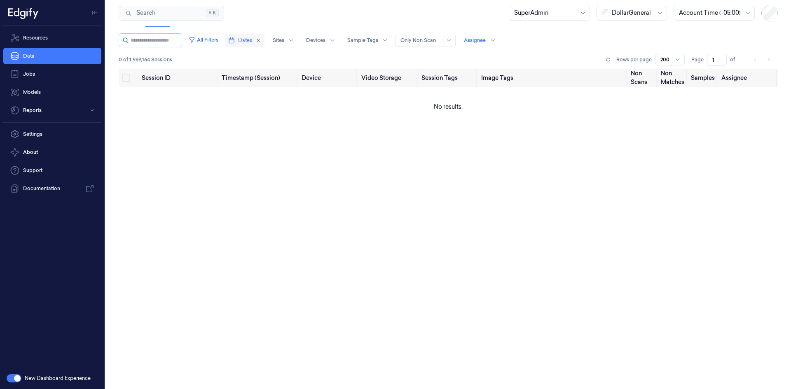
click at [235, 41] on icon "button" at bounding box center [231, 40] width 7 height 7
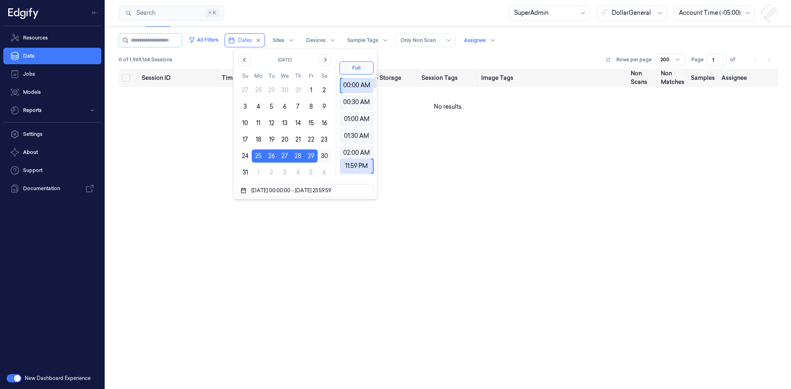
click at [326, 152] on button "30" at bounding box center [324, 156] width 13 height 13
type input "25/08/2025 00:00:00 - 30/08/2025 23:59:59"
click at [432, 59] on div "0 of 1,969,164 Sessions Rows per page 200 Page 1 of" at bounding box center [448, 60] width 659 height 12
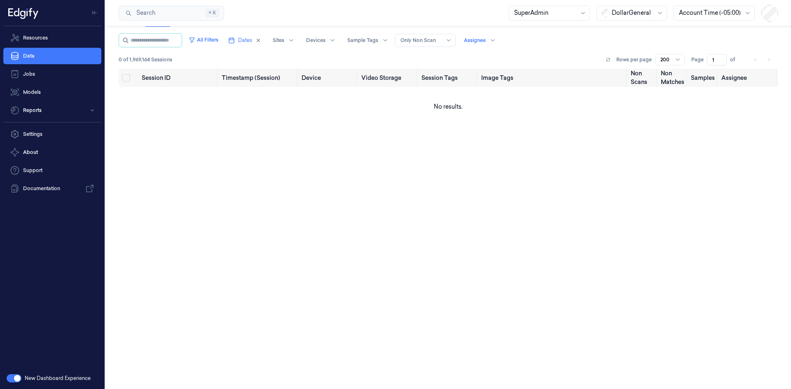
click at [432, 59] on div "0 of 1,969,164 Sessions Rows per page 200 Page 1 of" at bounding box center [448, 60] width 659 height 12
click at [234, 39] on rect "button" at bounding box center [231, 40] width 5 height 5
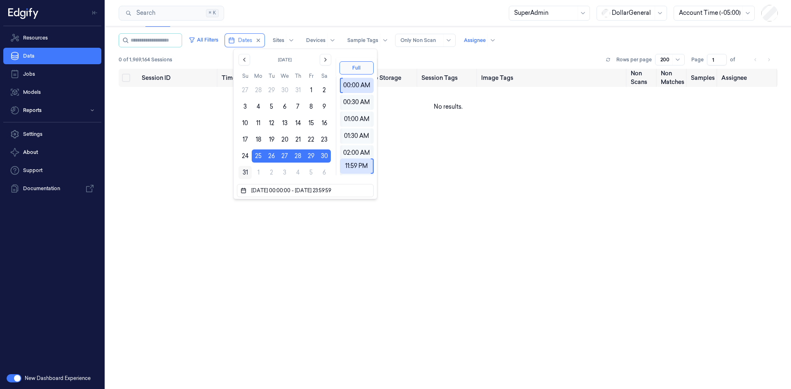
click at [239, 171] on button "31" at bounding box center [245, 172] width 13 height 13
type input "[DATE] 00:00:00 - [DATE] 23:59:59"
click at [440, 59] on div "0 of 1,969,164 Sessions Rows per page 200 Page 1 of" at bounding box center [448, 60] width 659 height 12
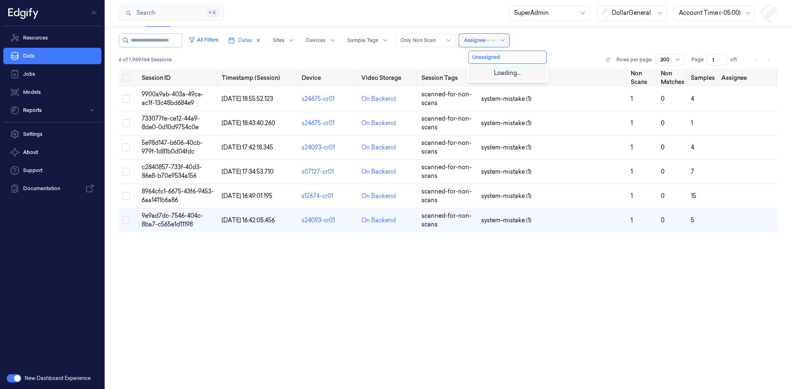
click at [476, 41] on div at bounding box center [475, 40] width 22 height 7
click at [493, 61] on button "Unassigned" at bounding box center [508, 57] width 78 height 13
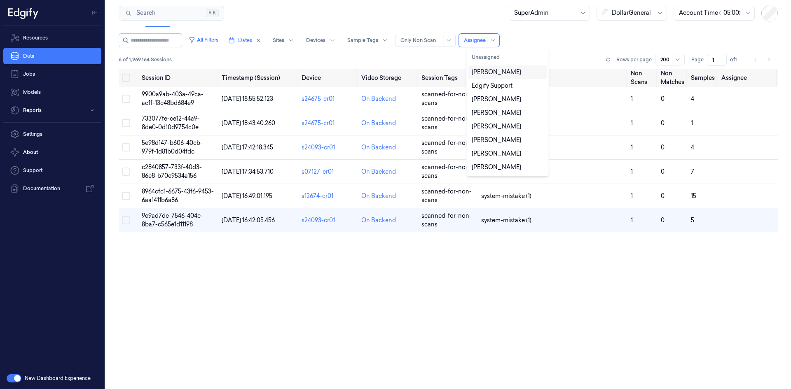
click at [538, 39] on div "All Filters Dates Sites Devices Sample Tags Alert Type Only Non Scan 11 results…" at bounding box center [448, 40] width 659 height 14
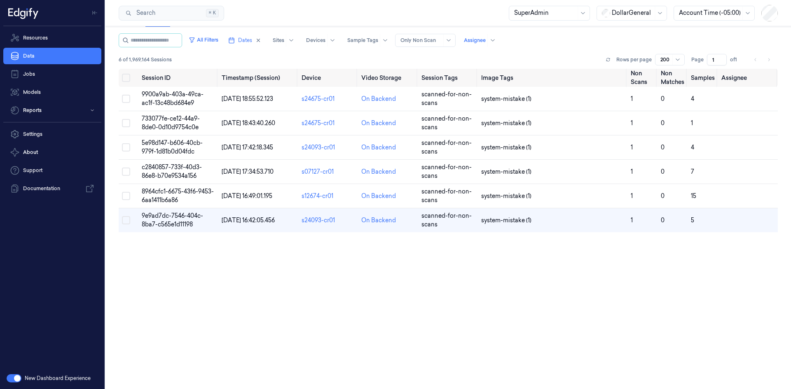
click at [515, 54] on div "6 of 1,969,164 Sessions Rows per page 200 Page 1 of 1" at bounding box center [448, 60] width 659 height 12
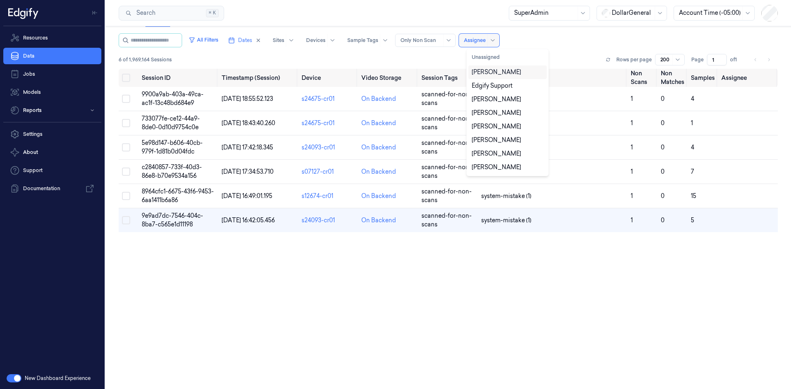
click at [495, 39] on div "Assignee" at bounding box center [479, 40] width 40 height 13
click at [545, 39] on div "All Filters Dates Sites Devices Sample Tags Alert Type Only Non Scan 11 results…" at bounding box center [448, 40] width 659 height 14
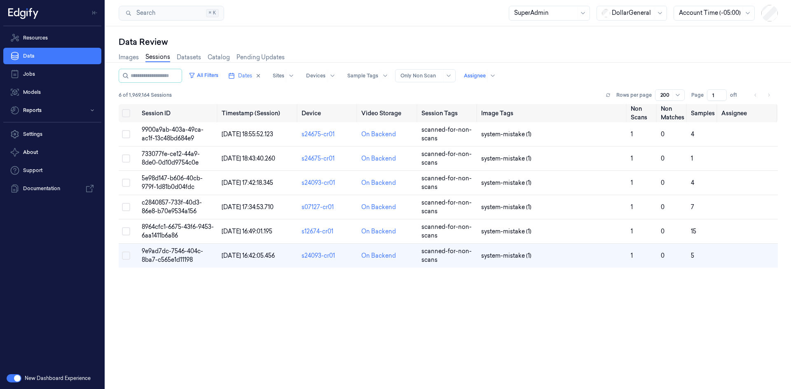
scroll to position [35, 0]
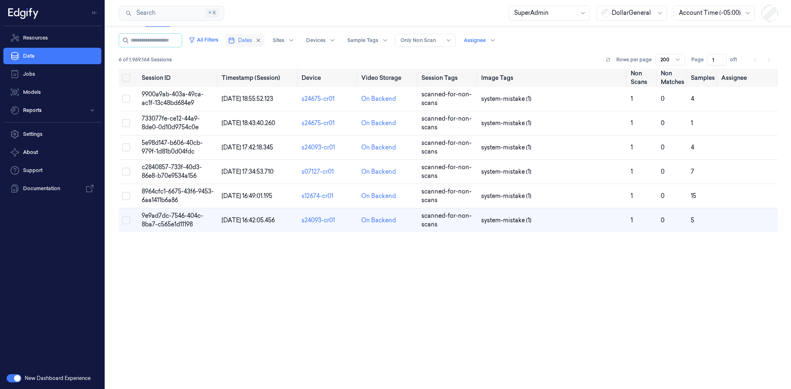
click at [235, 42] on icon "button" at bounding box center [231, 40] width 7 height 7
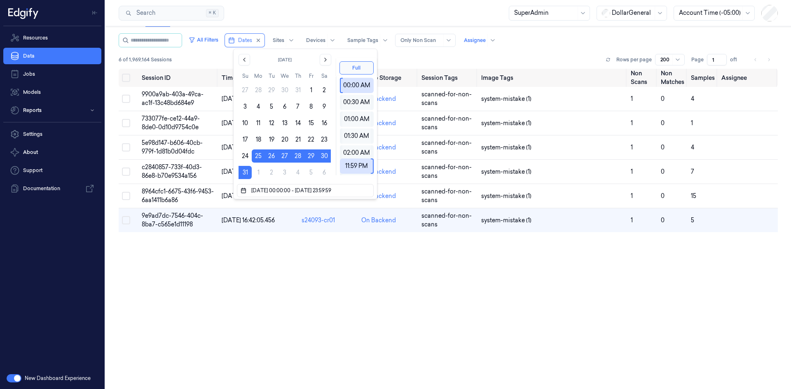
click at [421, 63] on div "6 of 1,969,164 Sessions Rows per page 200 Page 1 of 1" at bounding box center [448, 60] width 659 height 12
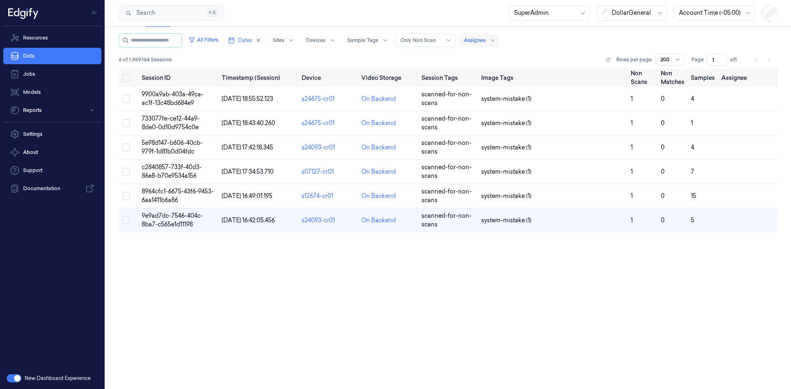
click at [477, 44] on div at bounding box center [475, 40] width 22 height 7
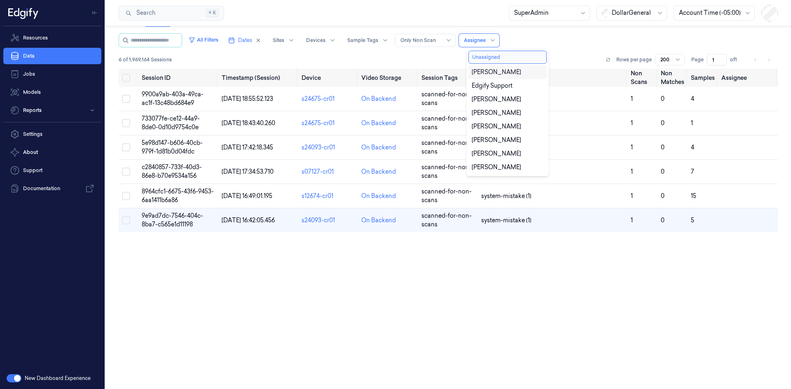
click at [501, 52] on button "Unassigned" at bounding box center [508, 57] width 78 height 13
click at [563, 42] on div "All Filters Dates Sites Devices Sample Tags Alert Type Only Non Scan 11 results…" at bounding box center [448, 40] width 659 height 14
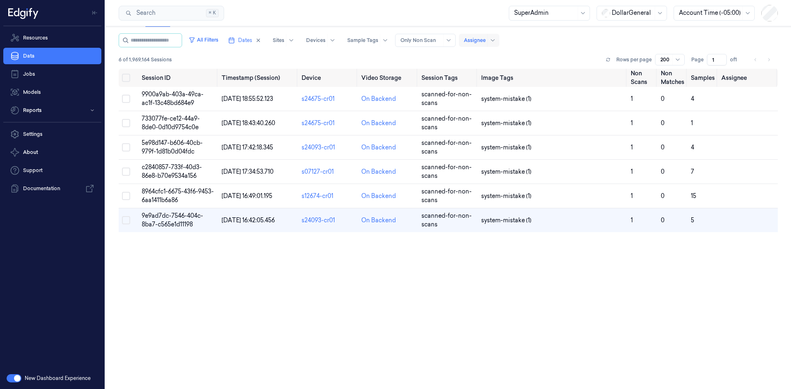
click at [484, 38] on div at bounding box center [475, 40] width 22 height 7
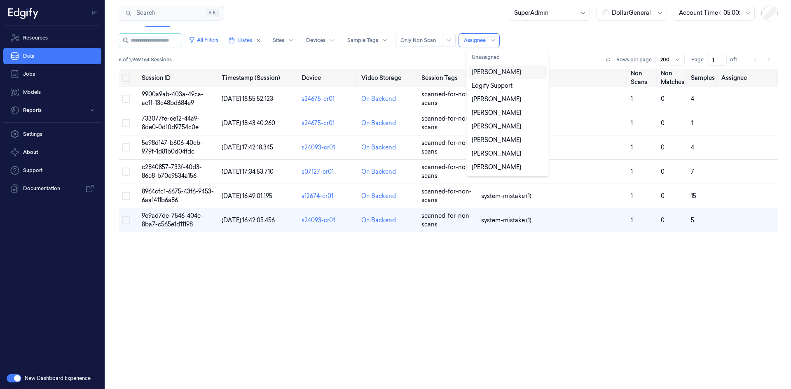
click at [492, 75] on div "David Vaanunu" at bounding box center [496, 72] width 49 height 9
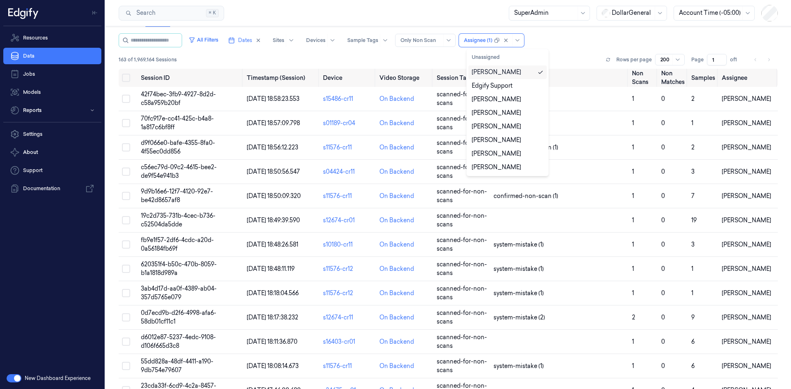
click at [513, 74] on div "David Vaanunu" at bounding box center [496, 72] width 49 height 9
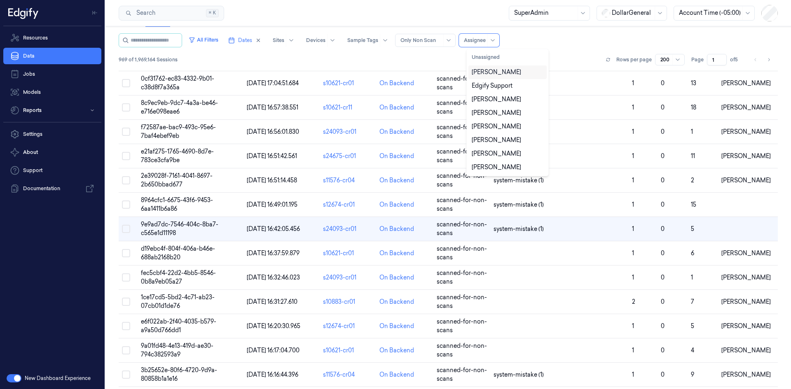
click at [565, 49] on div "All Filters Dates Sites Devices Sample Tags Alert Type Only Non Scan option Dav…" at bounding box center [448, 50] width 659 height 35
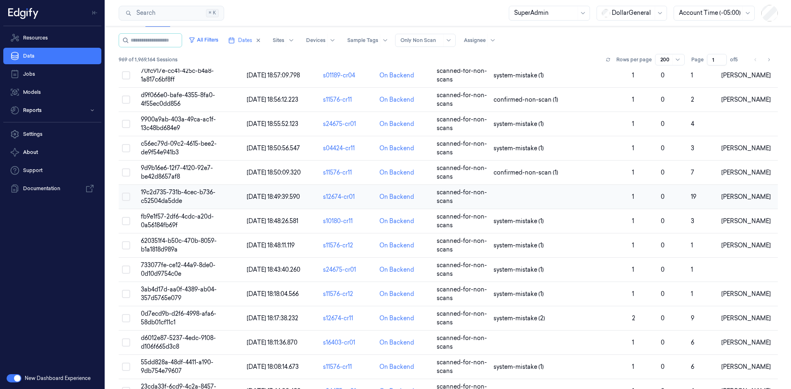
scroll to position [82, 0]
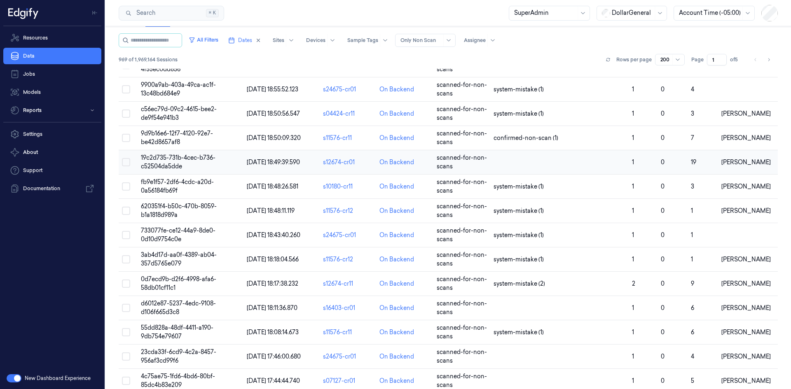
click at [167, 163] on span "19c2d735-731b-4cec-b736-c52504da5dde" at bounding box center [178, 162] width 75 height 16
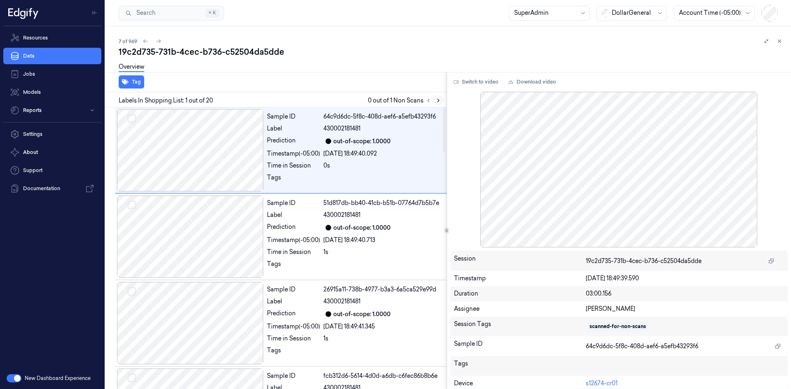
click at [437, 101] on icon at bounding box center [439, 101] width 6 height 6
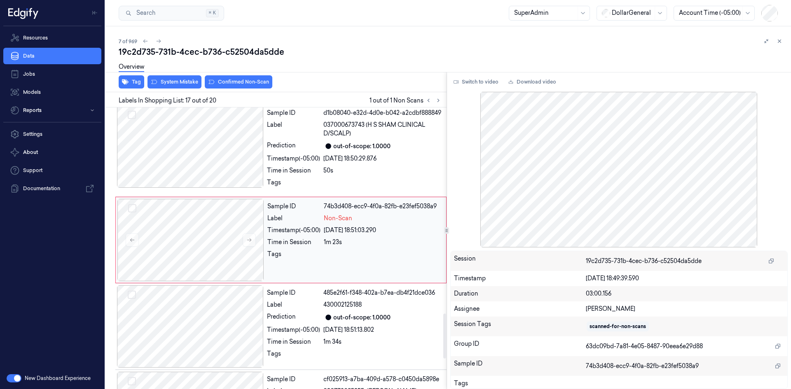
scroll to position [1309, 0]
click at [246, 243] on icon at bounding box center [249, 240] width 6 height 6
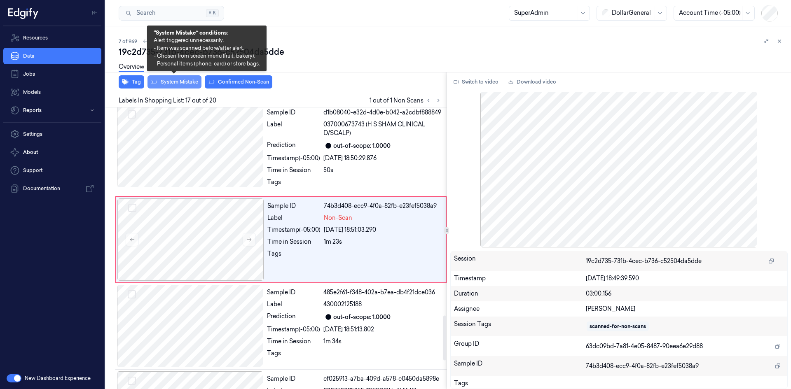
click at [190, 85] on button "System Mistake" at bounding box center [175, 81] width 54 height 13
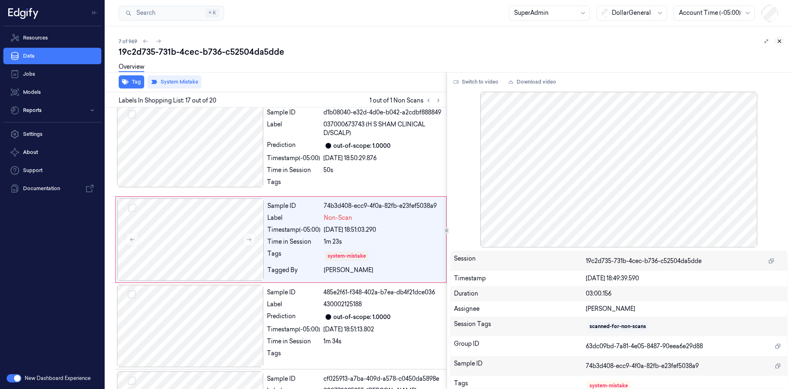
click at [783, 41] on button at bounding box center [780, 41] width 10 height 10
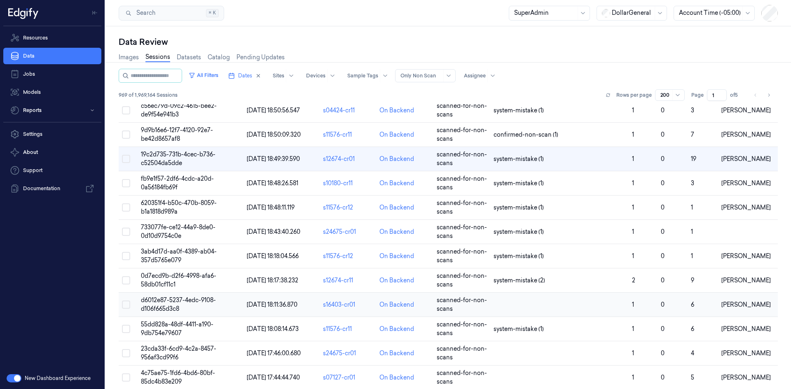
scroll to position [124, 0]
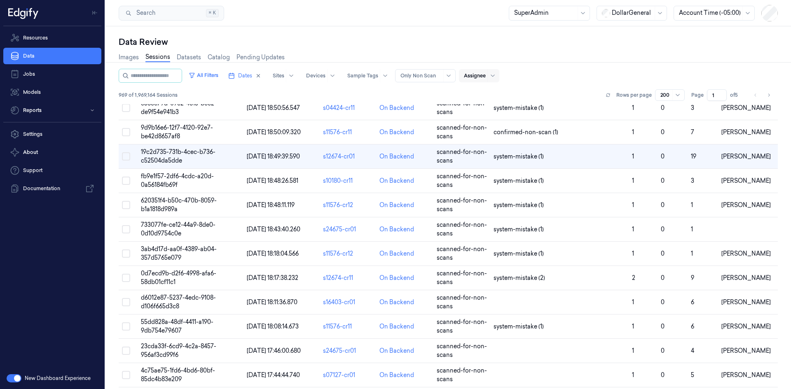
click at [474, 72] on div at bounding box center [475, 75] width 22 height 7
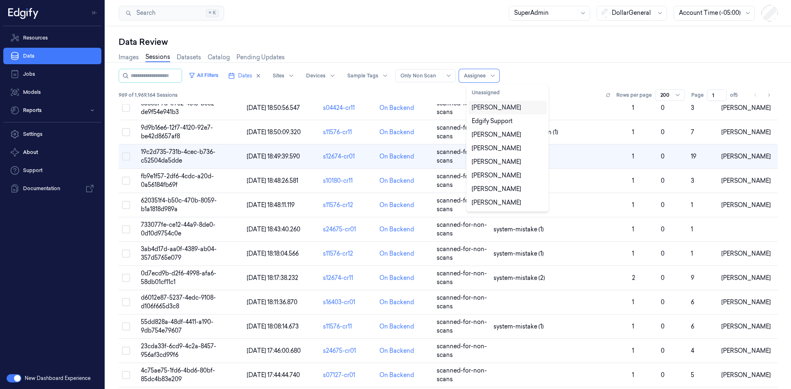
click at [493, 108] on div "David Vaanunu" at bounding box center [496, 107] width 49 height 9
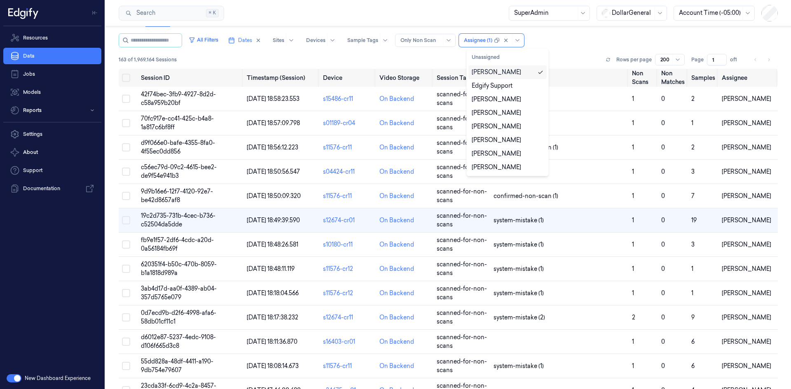
click at [589, 40] on div "All Filters Dates Sites Devices Sample Tags Alert Type Only Non Scan option Dav…" at bounding box center [448, 40] width 659 height 14
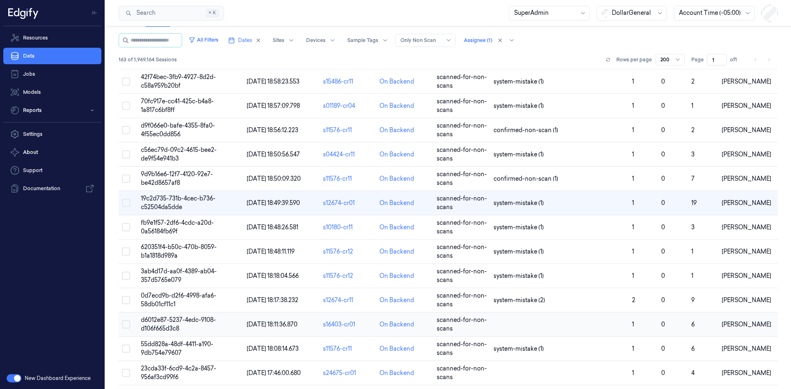
scroll to position [41, 0]
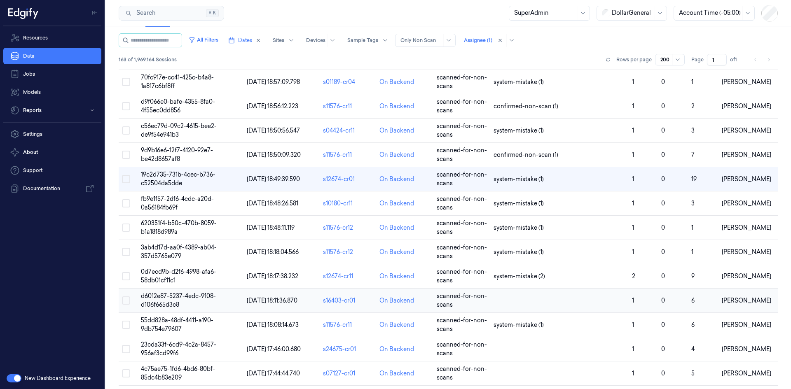
click at [182, 299] on span "d6012e87-5237-4edc-9108-d106f665d3c8" at bounding box center [178, 301] width 75 height 16
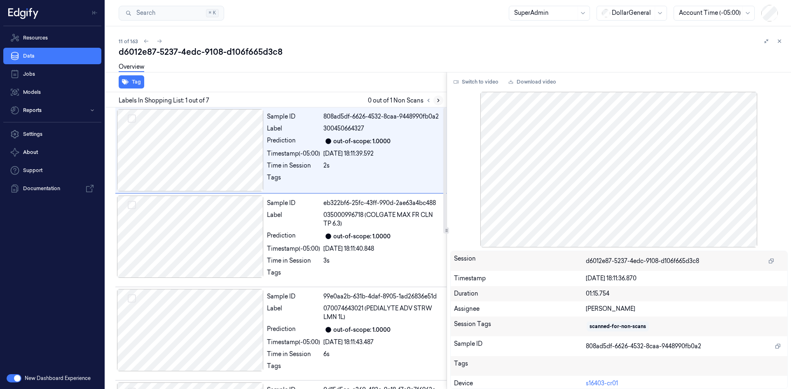
click at [436, 101] on icon at bounding box center [439, 101] width 6 height 6
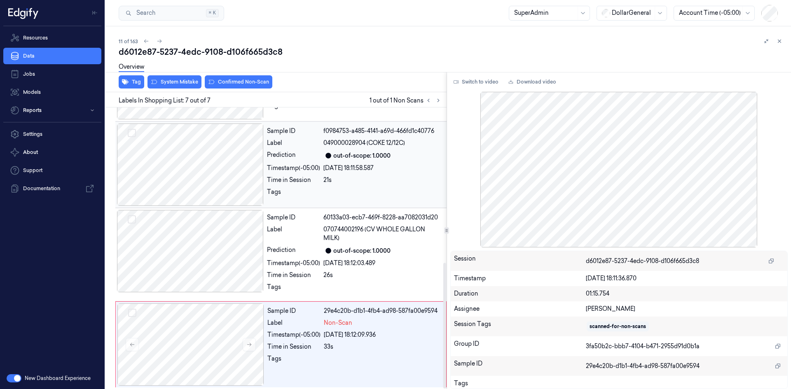
scroll to position [347, 0]
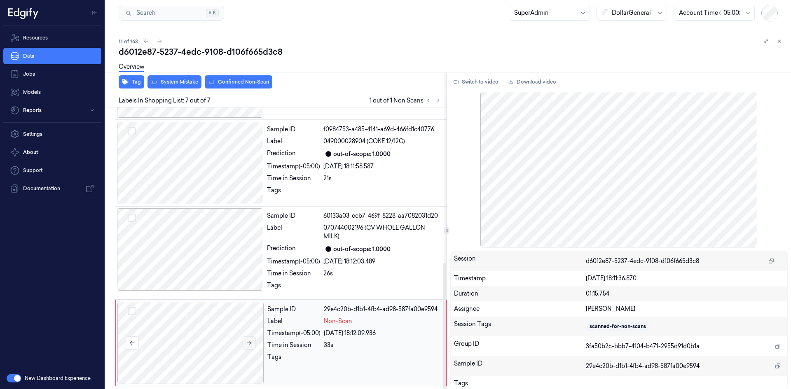
click at [253, 346] on button at bounding box center [249, 343] width 13 height 13
click at [254, 349] on button at bounding box center [249, 343] width 13 height 13
click at [254, 350] on div at bounding box center [190, 343] width 147 height 82
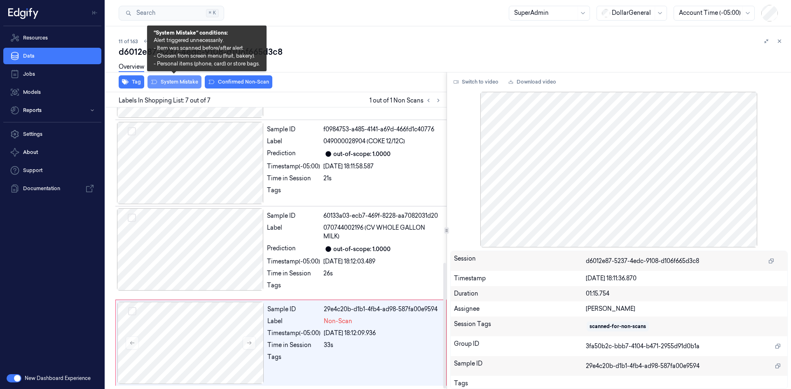
click at [183, 79] on button "System Mistake" at bounding box center [175, 81] width 54 height 13
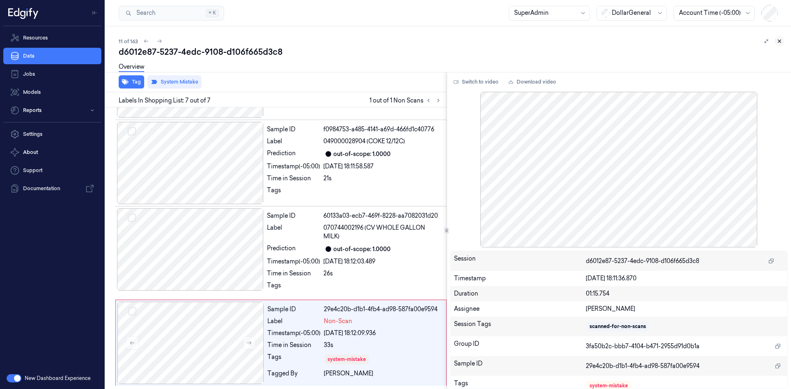
click at [776, 40] on button at bounding box center [780, 41] width 10 height 10
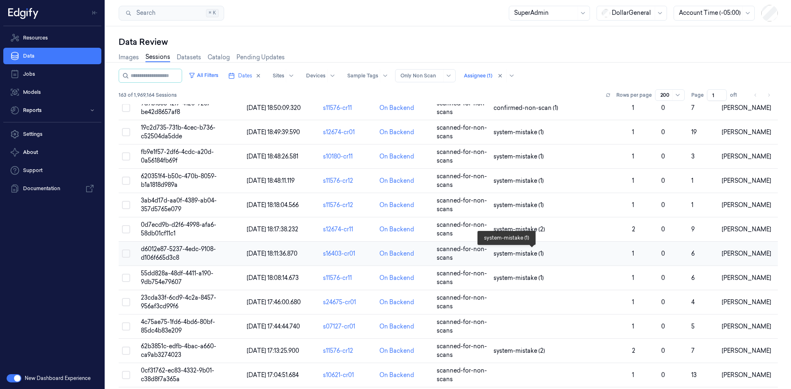
scroll to position [165, 0]
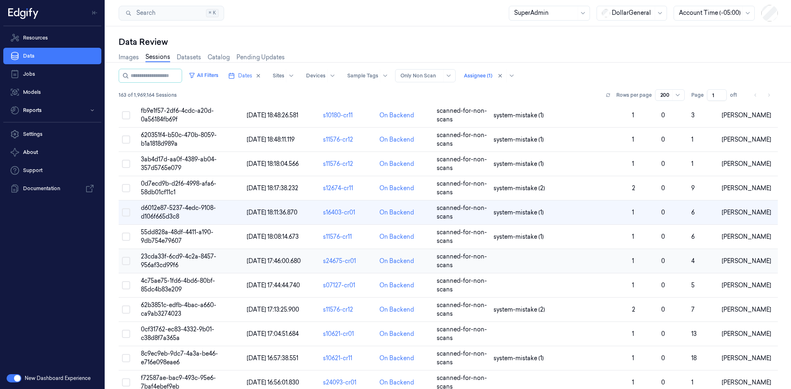
click at [169, 260] on span "23cda33f-6cd9-4c2a-8457-956af3cd99f6" at bounding box center [178, 261] width 75 height 16
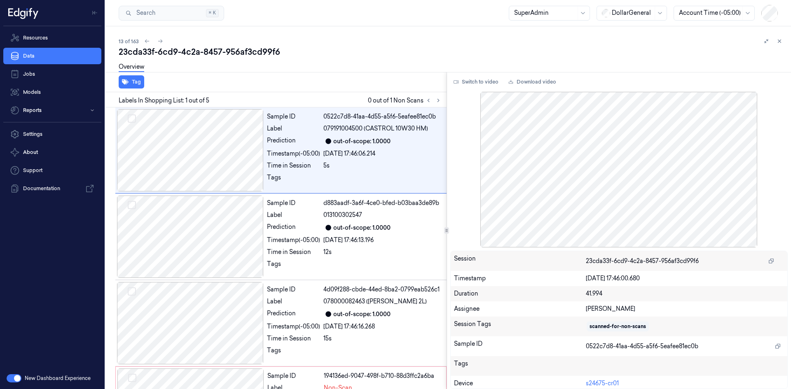
click at [781, 45] on button at bounding box center [780, 41] width 10 height 10
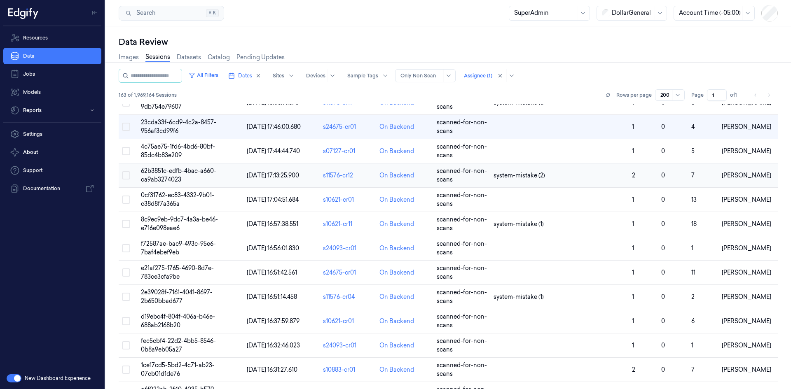
scroll to position [247, 0]
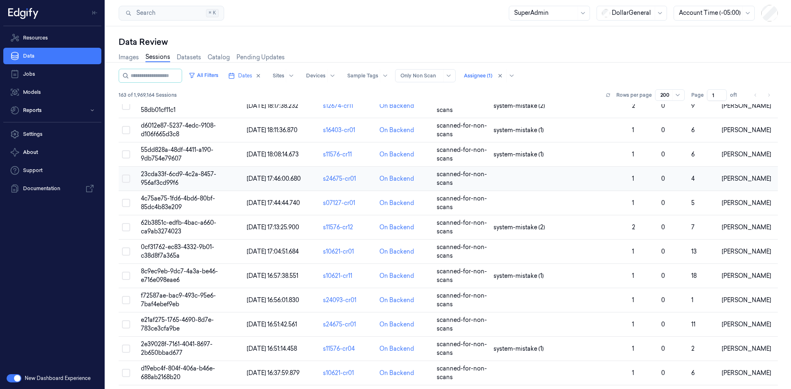
click at [174, 177] on span "23cda33f-6cd9-4c2a-8457-956af3cd99f6" at bounding box center [178, 179] width 75 height 16
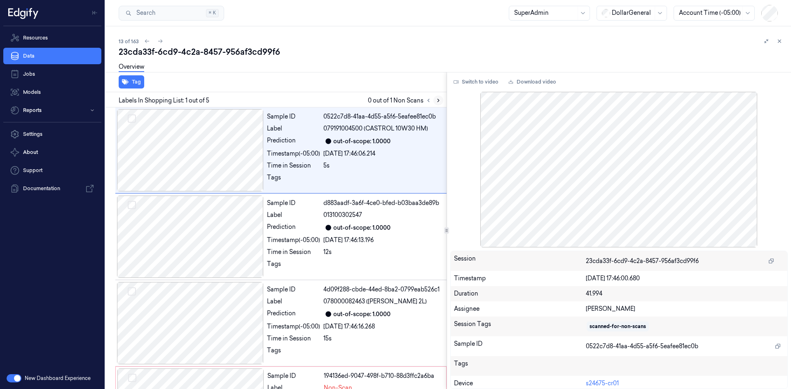
click at [438, 102] on icon at bounding box center [439, 100] width 2 height 3
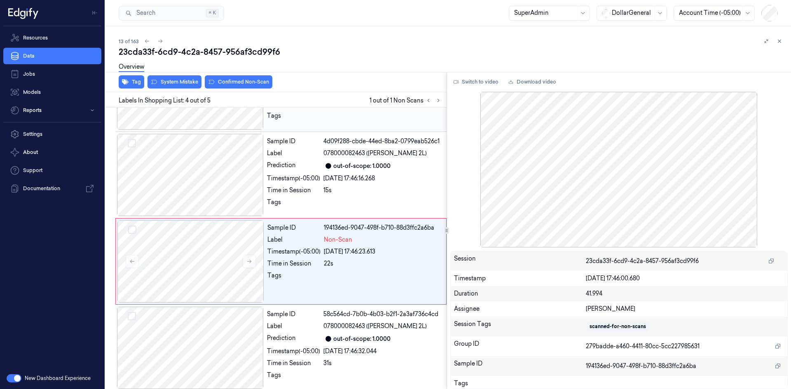
scroll to position [153, 0]
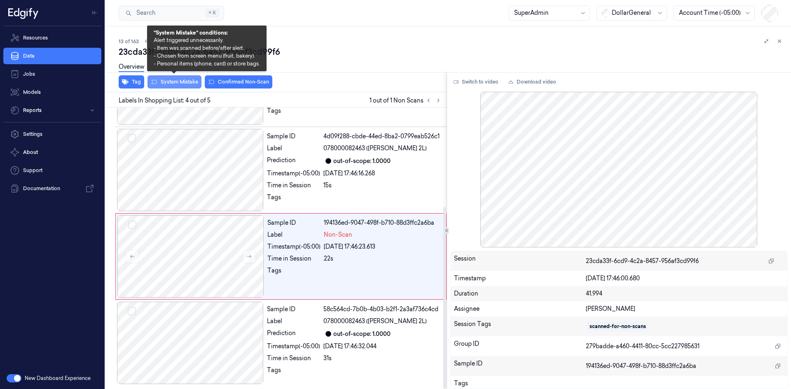
click at [171, 85] on button "System Mistake" at bounding box center [175, 81] width 54 height 13
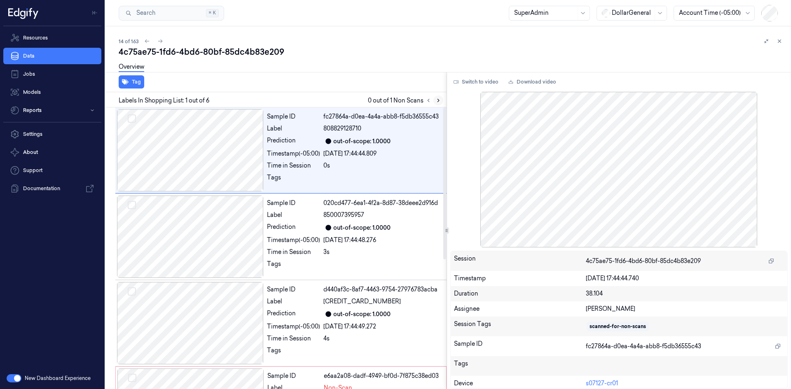
click at [436, 101] on icon at bounding box center [439, 101] width 6 height 6
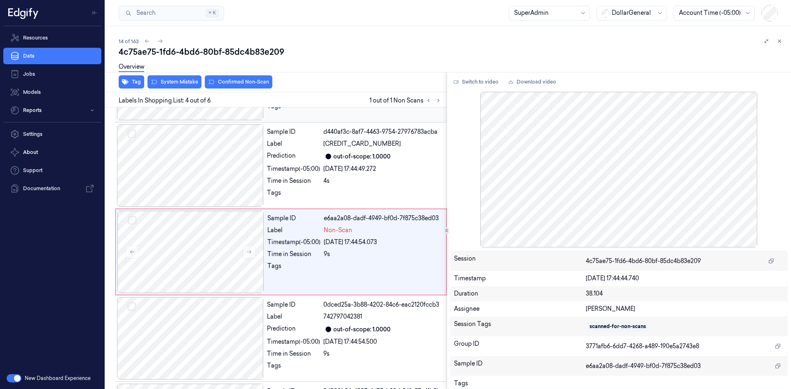
scroll to position [162, 0]
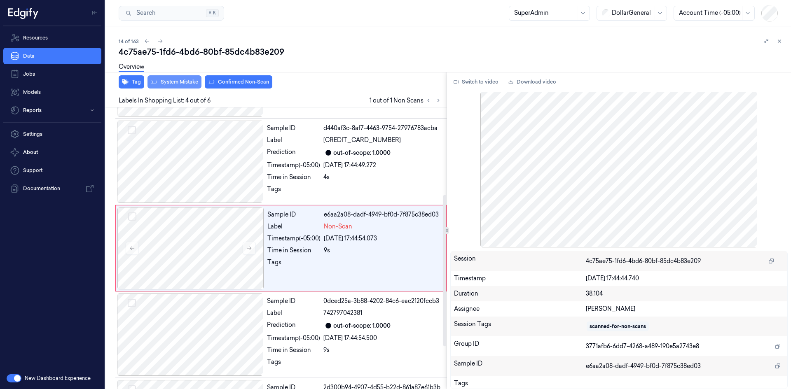
click at [181, 83] on button "System Mistake" at bounding box center [175, 81] width 54 height 13
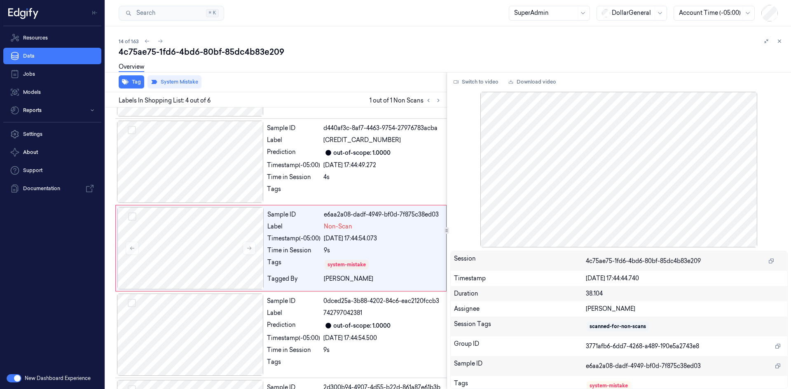
click at [778, 42] on icon at bounding box center [780, 41] width 6 height 6
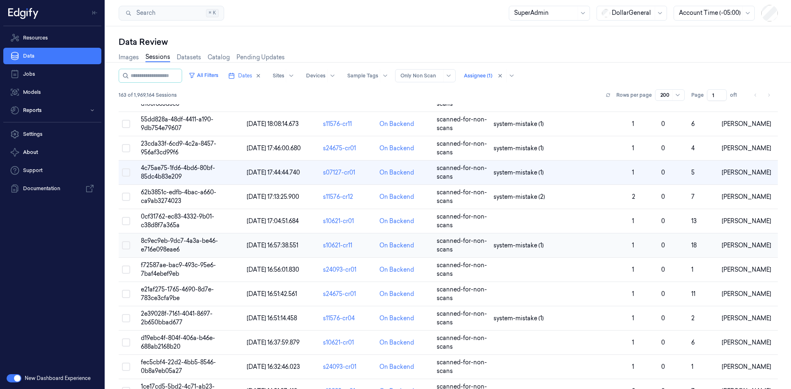
scroll to position [288, 0]
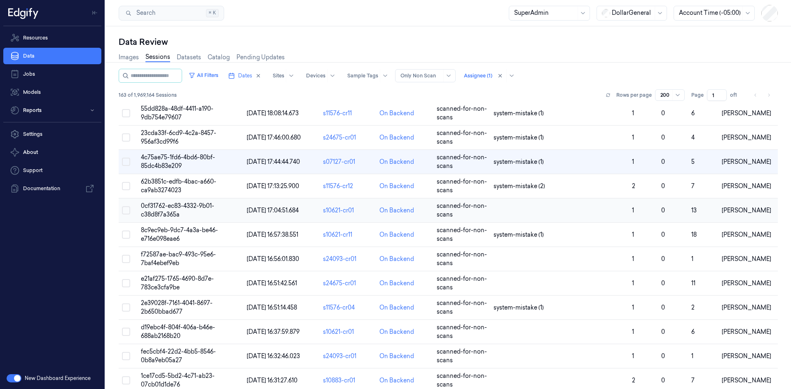
click at [177, 213] on span "0cf31762-ec83-4332-9b01-c38d8f7a365a" at bounding box center [177, 210] width 73 height 16
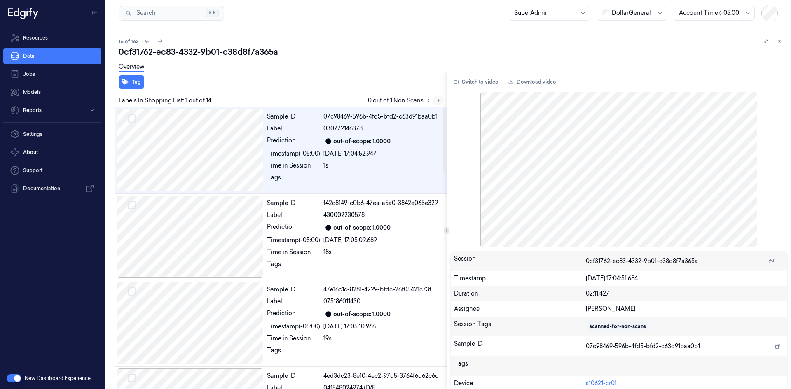
click at [437, 98] on icon at bounding box center [439, 101] width 6 height 6
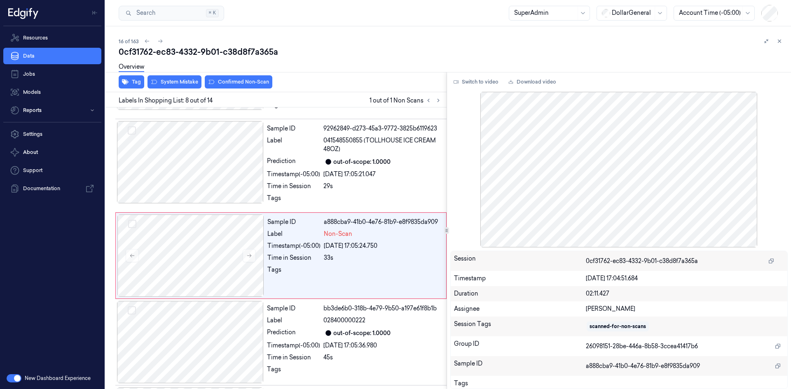
scroll to position [536, 0]
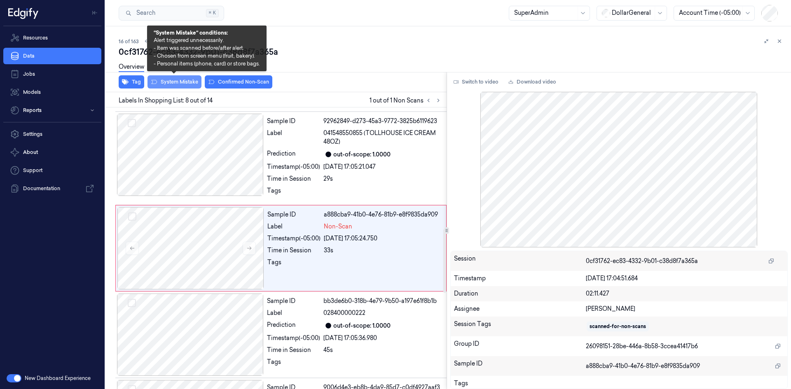
click at [180, 84] on button "System Mistake" at bounding box center [175, 81] width 54 height 13
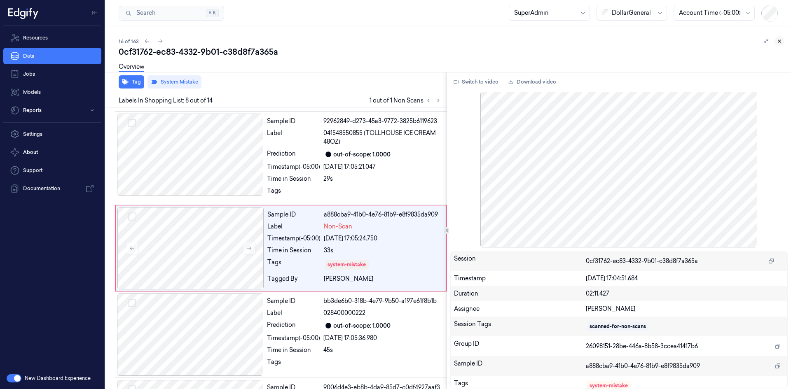
click at [782, 42] on icon at bounding box center [780, 41] width 6 height 6
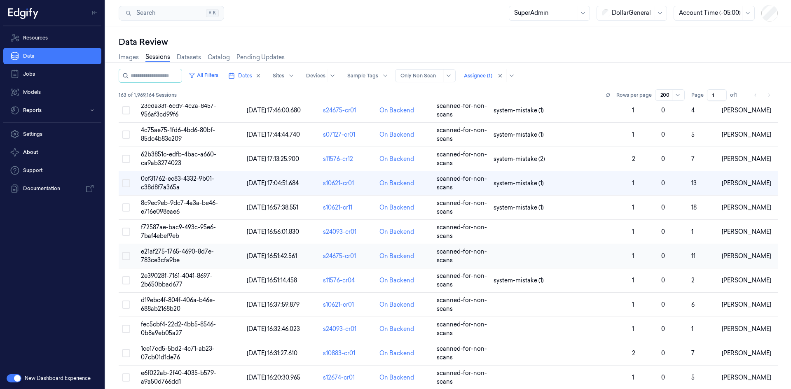
scroll to position [330, 0]
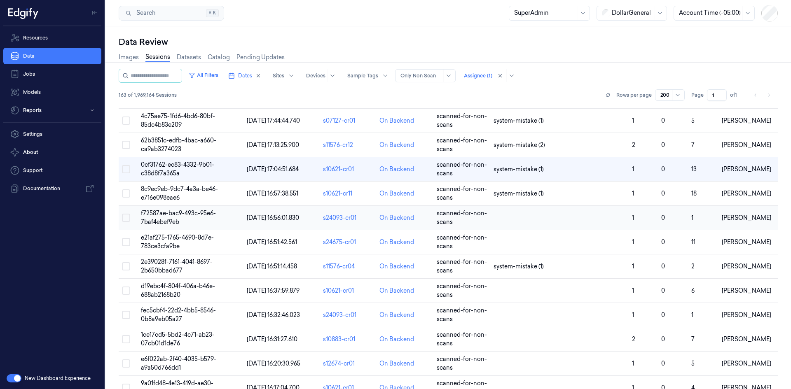
click at [179, 218] on span "f72587ae-bac9-493c-95e6-7baf4ebef9eb" at bounding box center [178, 218] width 75 height 16
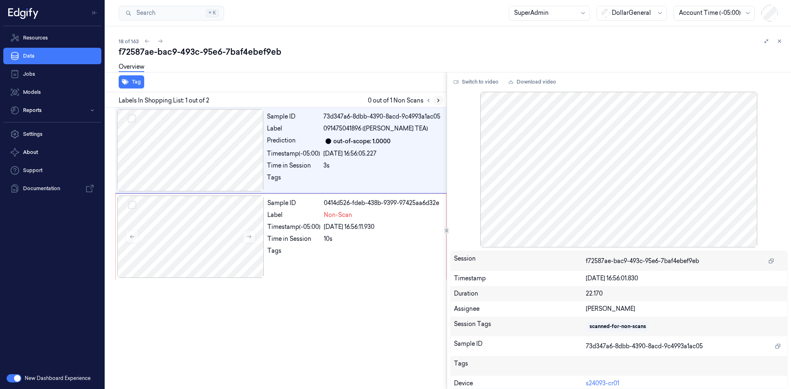
click at [440, 100] on icon at bounding box center [439, 101] width 6 height 6
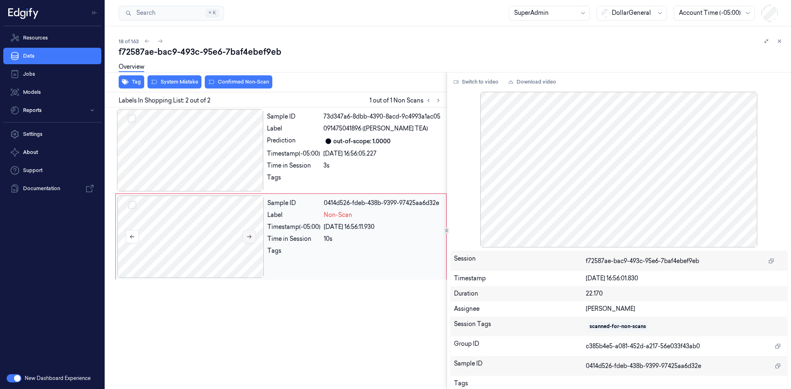
click at [246, 237] on button at bounding box center [249, 236] width 13 height 13
click at [246, 237] on icon at bounding box center [249, 237] width 6 height 6
click at [247, 237] on icon at bounding box center [249, 237] width 6 height 6
click at [247, 237] on icon at bounding box center [249, 237] width 5 height 4
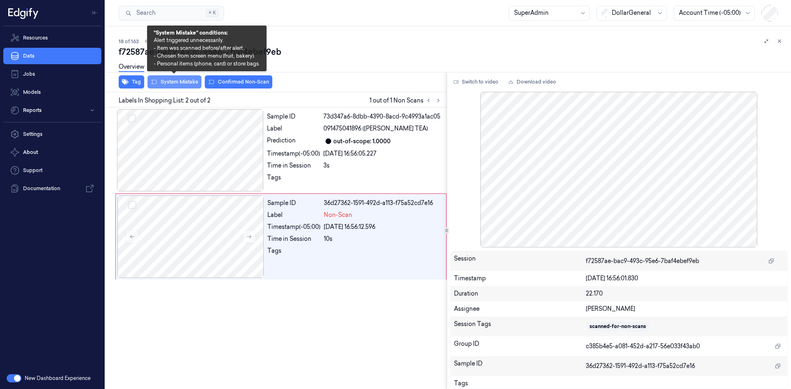
click at [184, 82] on button "System Mistake" at bounding box center [175, 81] width 54 height 13
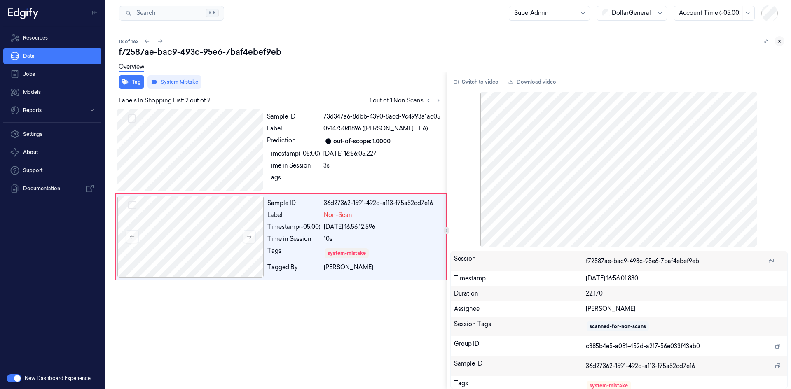
click at [781, 40] on icon at bounding box center [780, 41] width 6 height 6
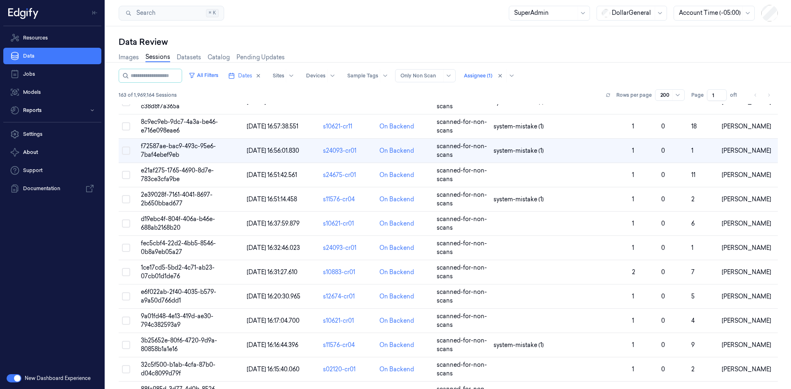
scroll to position [371, 0]
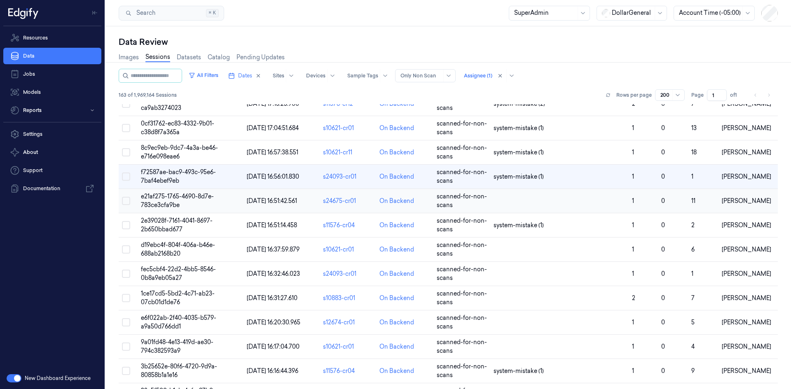
click at [186, 197] on span "e21af275-1765-4690-8d7e-783ce3cfa9be" at bounding box center [177, 201] width 73 height 16
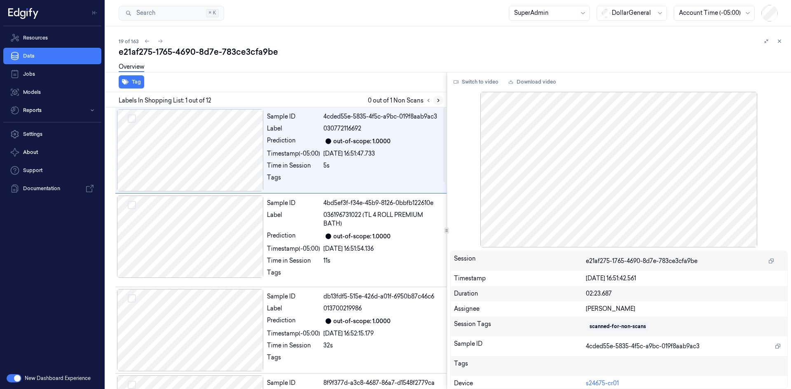
click at [441, 101] on icon at bounding box center [439, 101] width 6 height 6
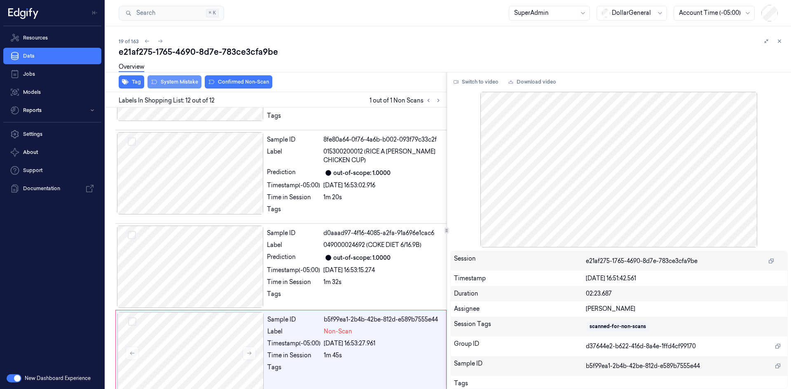
scroll to position [787, 0]
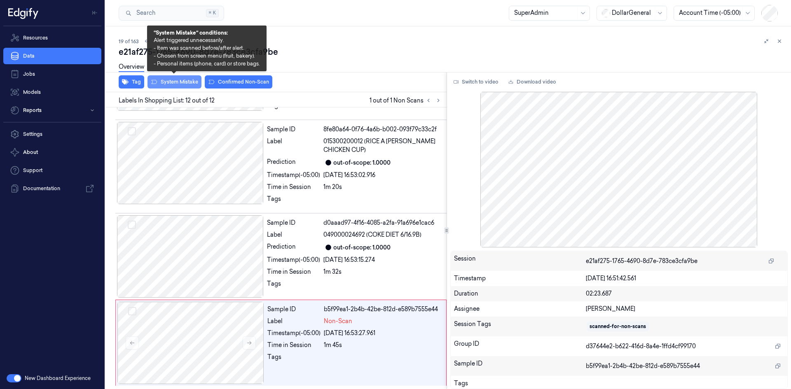
click at [160, 84] on button "System Mistake" at bounding box center [175, 81] width 54 height 13
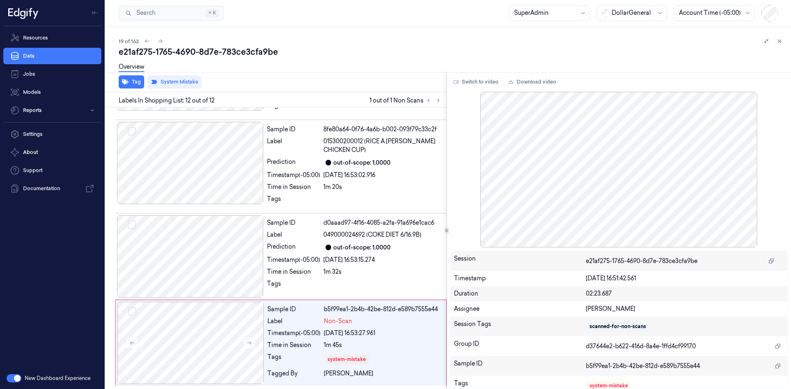
click at [781, 40] on icon at bounding box center [780, 41] width 6 height 6
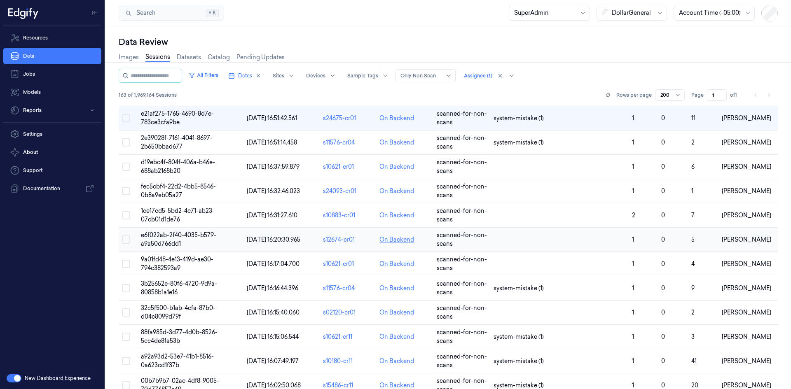
scroll to position [453, 0]
click at [149, 167] on td "d19ebc4f-804f-406a-b46e-688ab2168b20" at bounding box center [191, 167] width 106 height 24
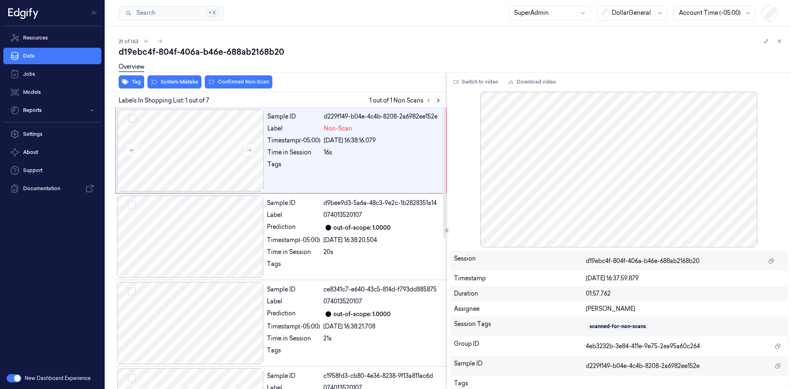
click at [437, 99] on icon at bounding box center [439, 101] width 6 height 6
click at [253, 150] on button at bounding box center [249, 150] width 13 height 13
click at [253, 151] on button at bounding box center [249, 150] width 13 height 13
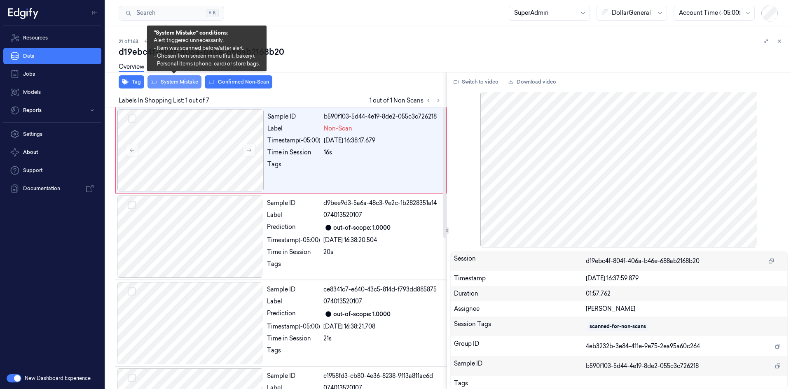
drag, startPoint x: 176, startPoint y: 85, endPoint x: 188, endPoint y: 86, distance: 11.6
click at [176, 85] on button "System Mistake" at bounding box center [175, 81] width 54 height 13
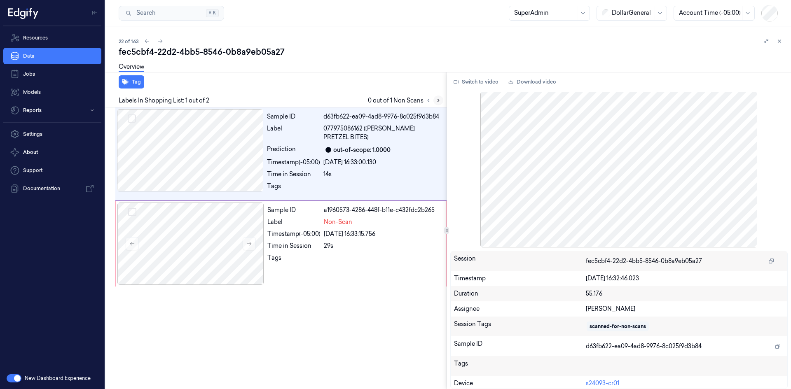
click at [441, 101] on icon at bounding box center [439, 101] width 6 height 6
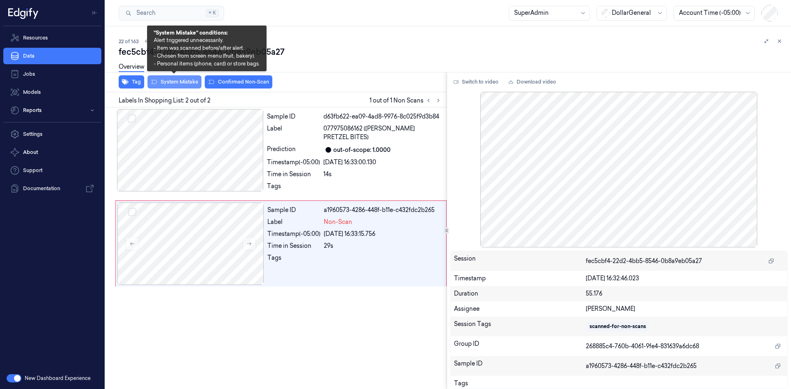
click at [166, 82] on button "System Mistake" at bounding box center [175, 81] width 54 height 13
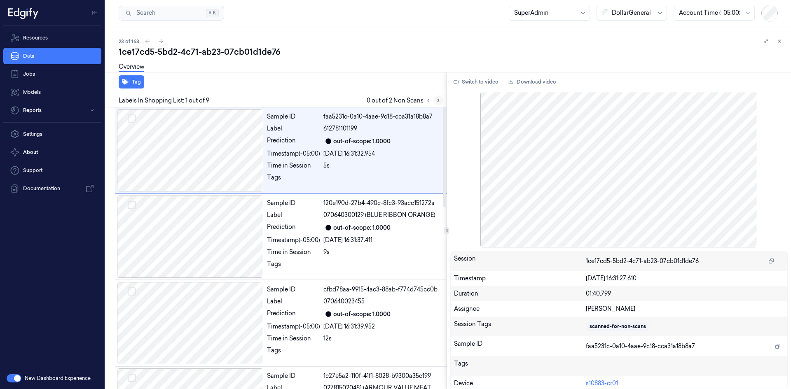
click at [437, 101] on icon at bounding box center [439, 101] width 6 height 6
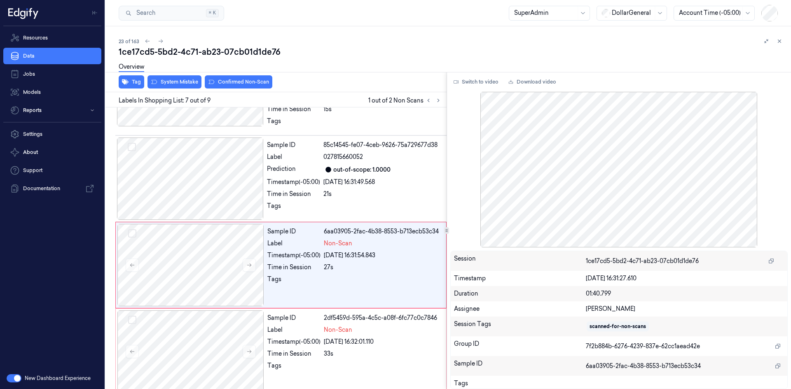
scroll to position [435, 0]
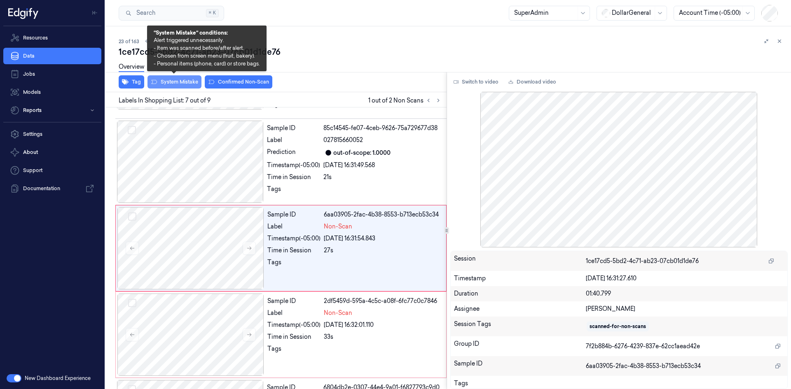
click at [175, 85] on button "System Mistake" at bounding box center [175, 81] width 54 height 13
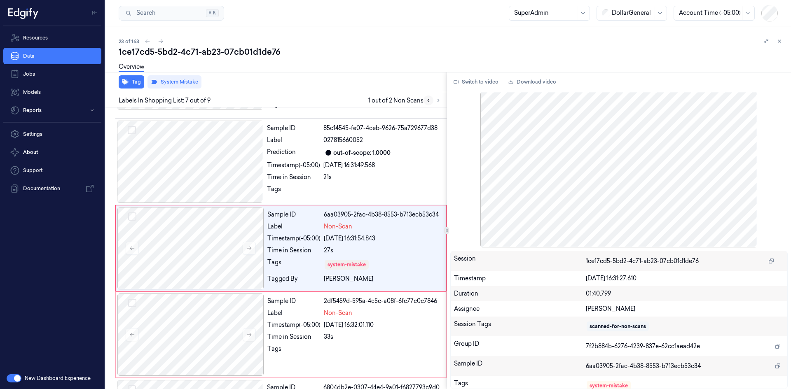
drag, startPoint x: 435, startPoint y: 101, endPoint x: 427, endPoint y: 101, distance: 8.3
click at [435, 101] on button at bounding box center [439, 101] width 10 height 10
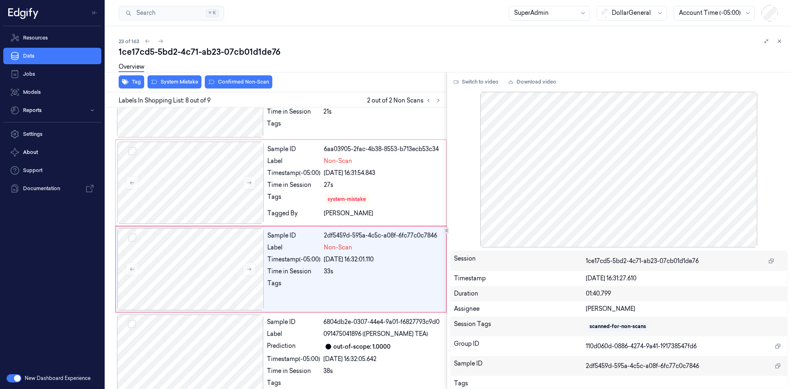
scroll to position [514, 0]
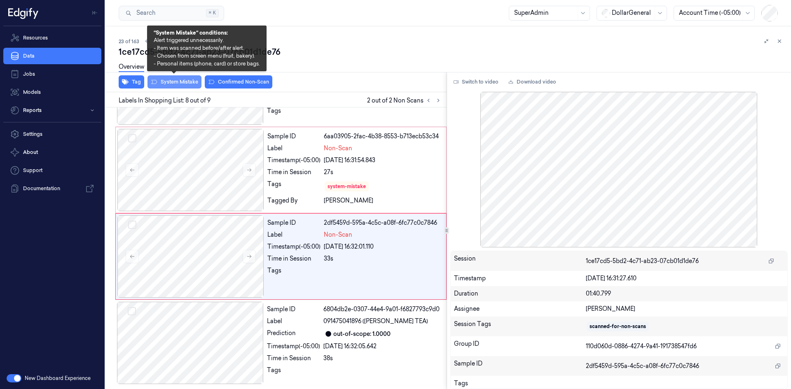
click at [188, 86] on button "System Mistake" at bounding box center [175, 81] width 54 height 13
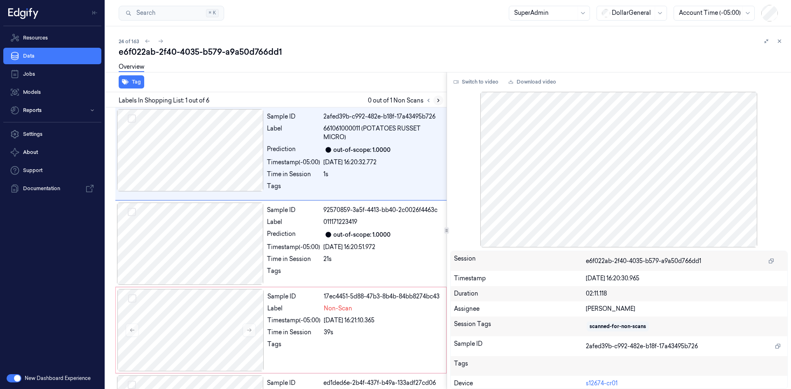
click at [440, 100] on icon at bounding box center [439, 101] width 6 height 6
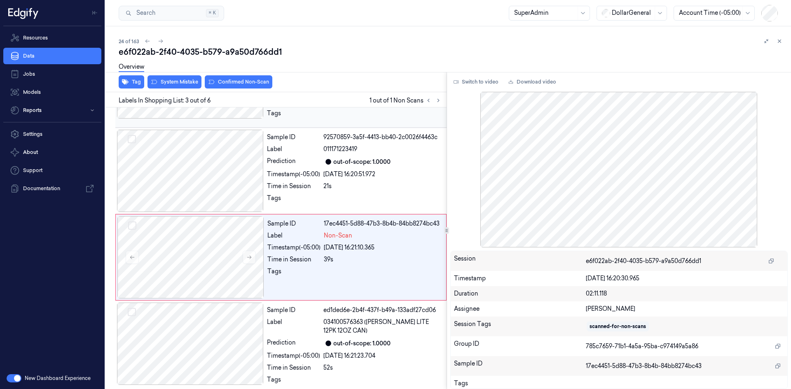
scroll to position [82, 0]
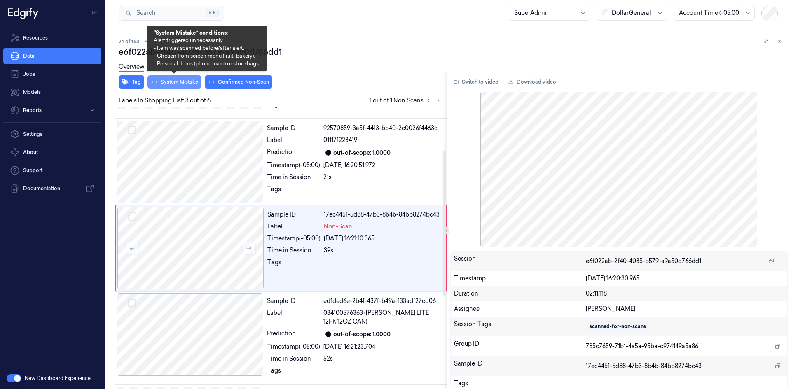
click at [189, 85] on button "System Mistake" at bounding box center [175, 81] width 54 height 13
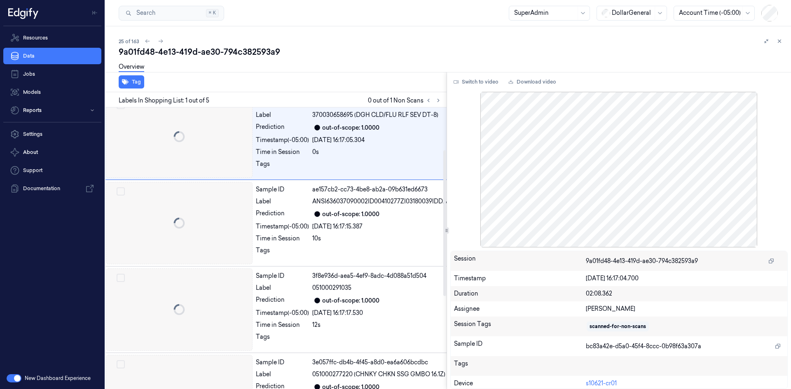
scroll to position [0, 13]
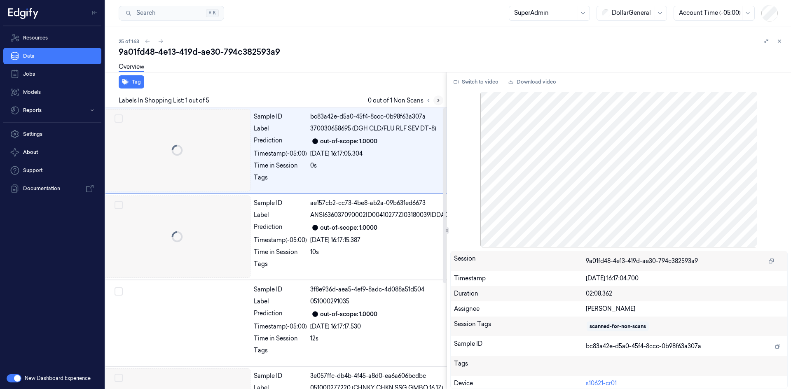
click at [435, 103] on button at bounding box center [439, 101] width 10 height 10
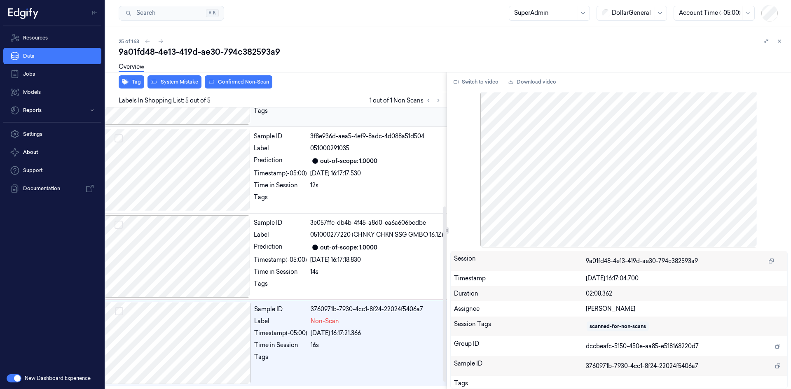
scroll to position [169, 13]
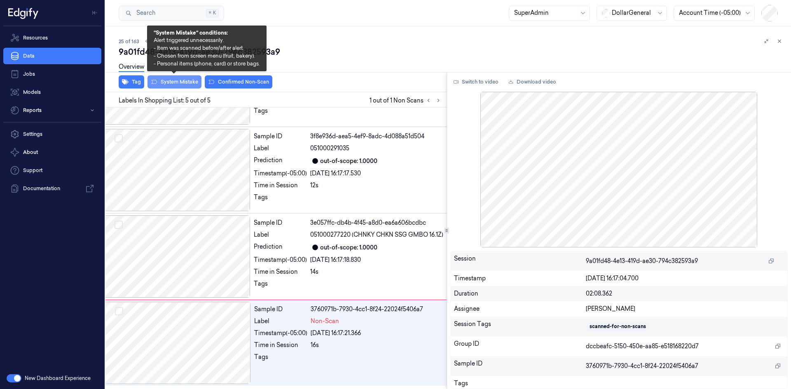
click at [179, 84] on button "System Mistake" at bounding box center [175, 81] width 54 height 13
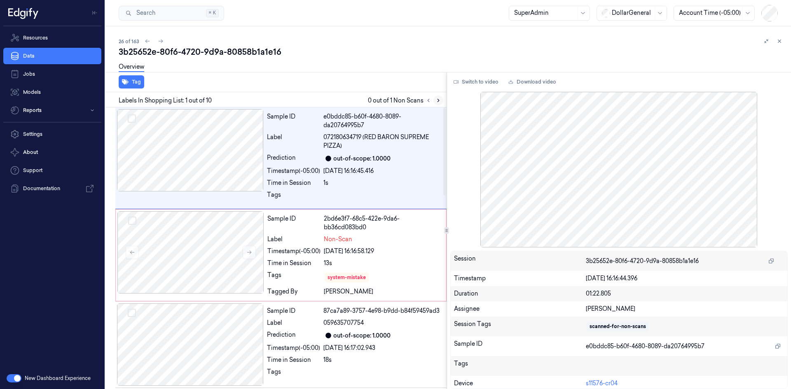
click at [436, 99] on icon at bounding box center [439, 101] width 6 height 6
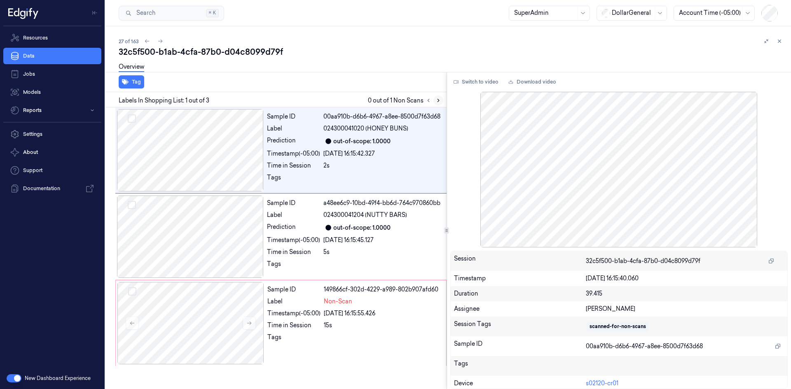
click at [436, 101] on icon at bounding box center [439, 101] width 6 height 6
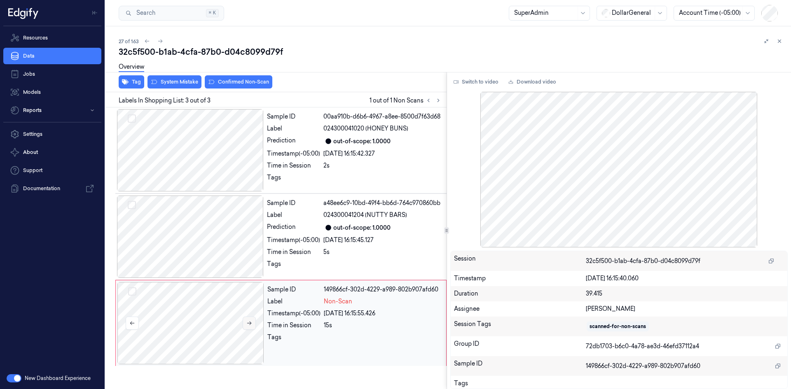
click at [253, 327] on button at bounding box center [249, 323] width 13 height 13
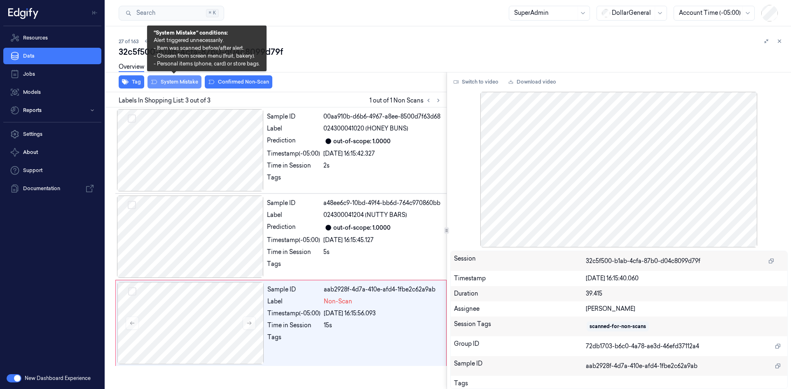
click at [182, 85] on button "System Mistake" at bounding box center [175, 81] width 54 height 13
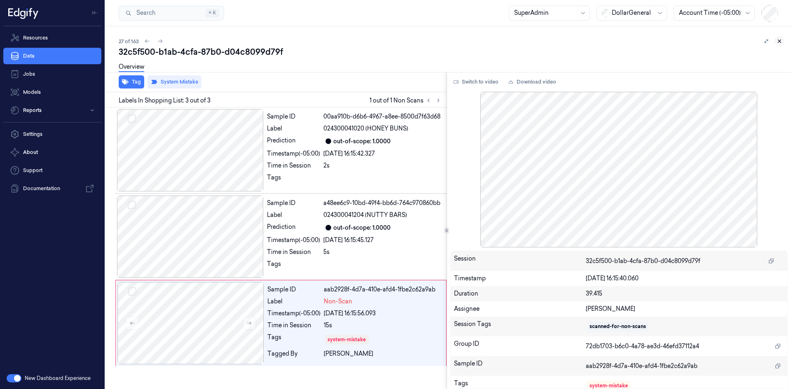
click at [776, 42] on button at bounding box center [780, 41] width 10 height 10
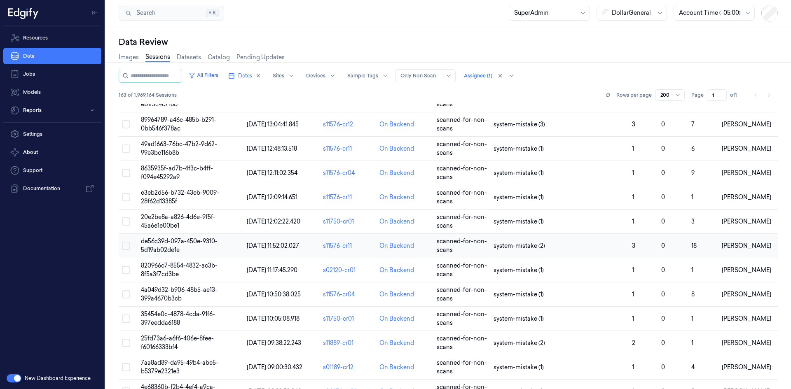
scroll to position [3667, 0]
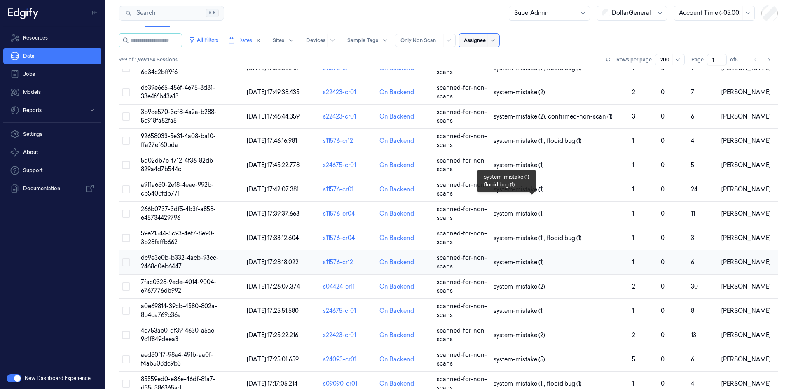
scroll to position [4567, 0]
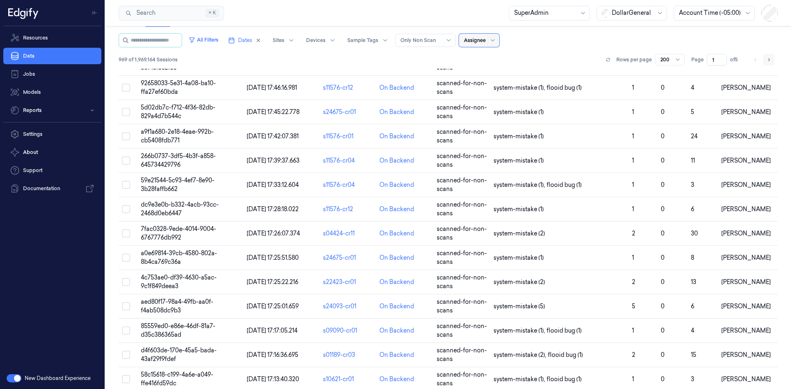
click at [769, 59] on icon "Go to next page" at bounding box center [770, 59] width 2 height 3
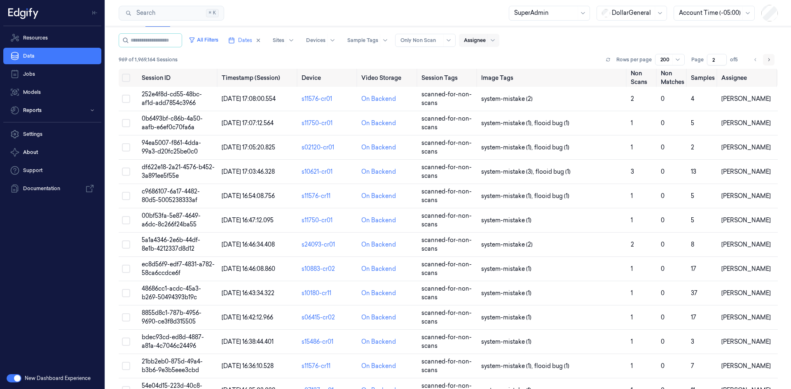
click at [767, 61] on icon "Go to next page" at bounding box center [769, 59] width 5 height 7
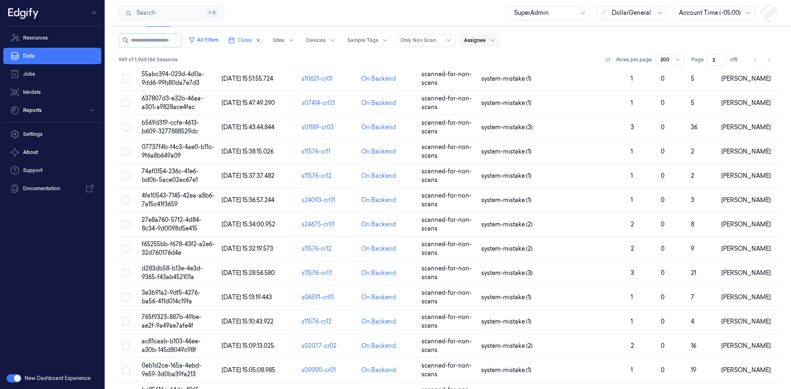
scroll to position [4567, 0]
click at [767, 61] on icon "Go to next page" at bounding box center [769, 59] width 5 height 7
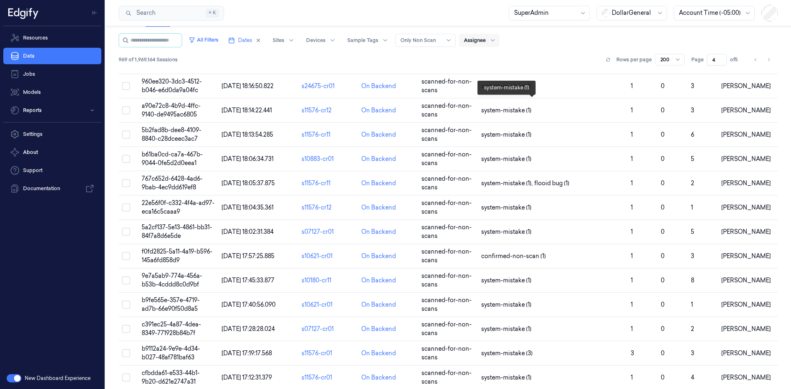
scroll to position [4567, 0]
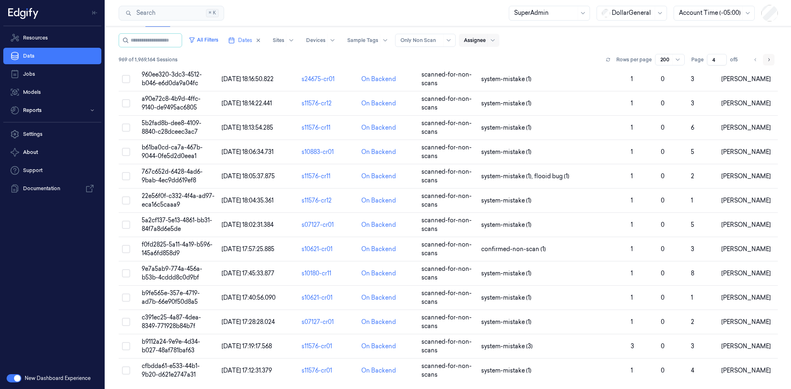
click at [767, 61] on icon "Go to next page" at bounding box center [769, 59] width 5 height 7
type input "5"
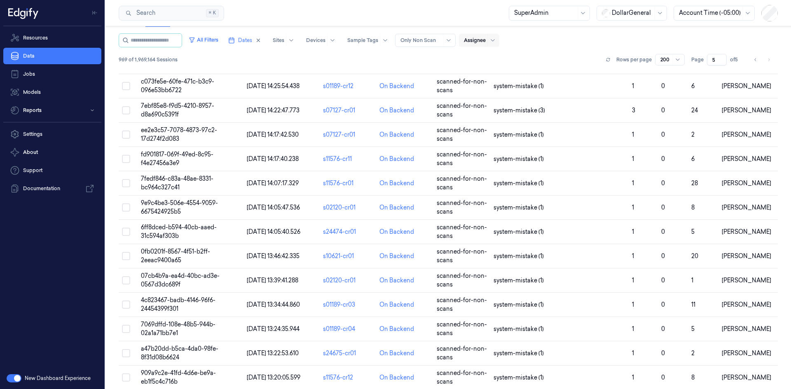
scroll to position [3813, 0]
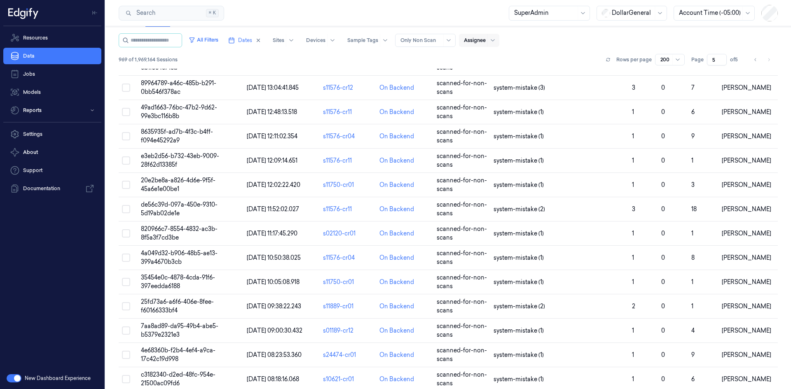
click at [586, 45] on div "All Filters Dates Sites Devices Sample Tags Alert Type Only Non Scan Assignee" at bounding box center [448, 40] width 659 height 14
